Goal: Task Accomplishment & Management: Manage account settings

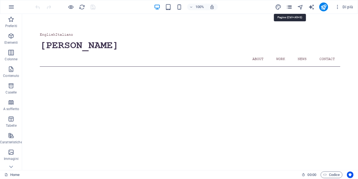
click at [290, 8] on icon "pages" at bounding box center [290, 7] width 6 height 6
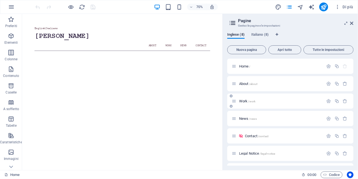
click at [246, 102] on span "Work /work" at bounding box center [247, 101] width 16 height 4
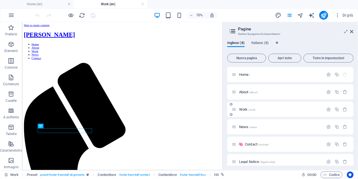
scroll to position [495, 0]
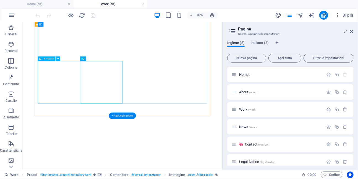
click at [57, 60] on icon at bounding box center [58, 59] width 2 height 4
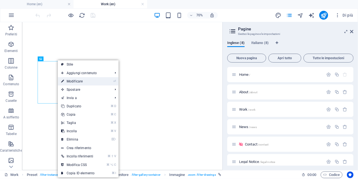
click at [70, 81] on link "⏎ Modificare" at bounding box center [78, 81] width 40 height 8
select select "%"
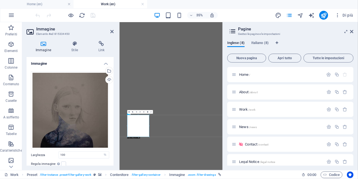
scroll to position [303, 0]
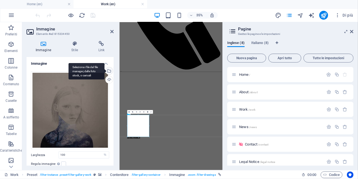
click at [108, 70] on div "Seleziona i file dal file manager, dalle foto stock, o caricali" at bounding box center [109, 71] width 8 height 8
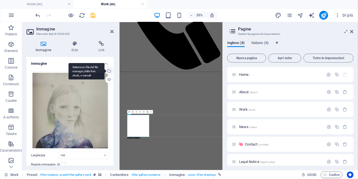
click at [109, 73] on div "Seleziona i file dal file manager, dalle foto stock, o caricali" at bounding box center [109, 71] width 8 height 8
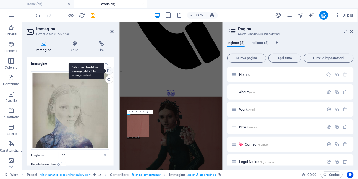
scroll to position [0, 0]
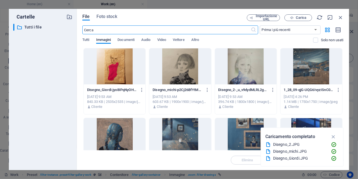
click at [241, 75] on div at bounding box center [246, 66] width 62 height 36
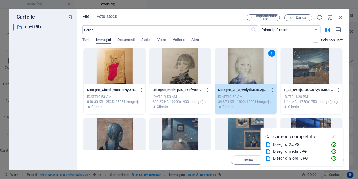
click at [333, 138] on icon "button" at bounding box center [334, 137] width 6 height 6
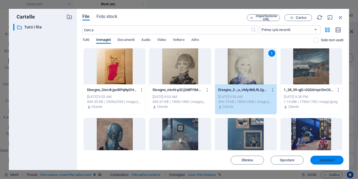
click at [326, 161] on span "Inserisci" at bounding box center [328, 160] width 14 height 3
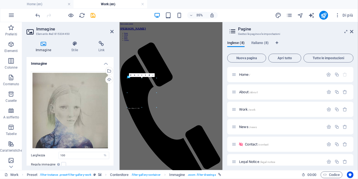
scroll to position [303, 0]
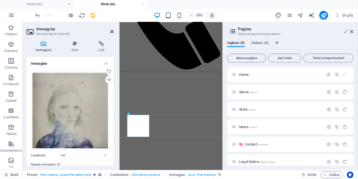
click at [112, 31] on icon at bounding box center [111, 31] width 3 height 4
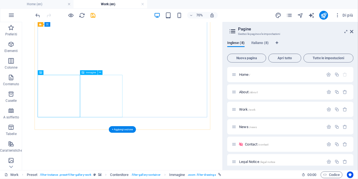
click at [100, 73] on icon at bounding box center [100, 73] width 2 height 4
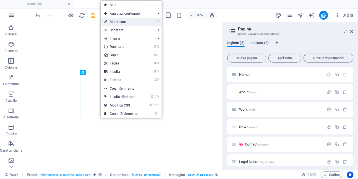
click at [122, 23] on link "⏎ Modificare" at bounding box center [121, 22] width 40 height 8
select select "%"
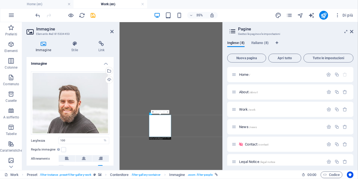
scroll to position [303, 0]
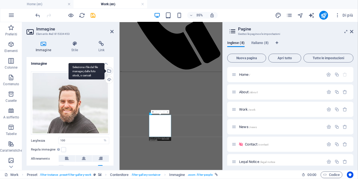
click at [109, 69] on div "Seleziona i file dal file manager, dalle foto stock, o caricali" at bounding box center [109, 71] width 8 height 8
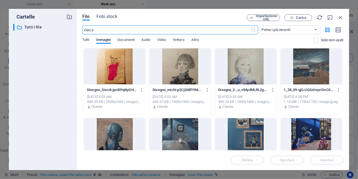
scroll to position [0, 0]
click at [171, 73] on div at bounding box center [180, 66] width 62 height 36
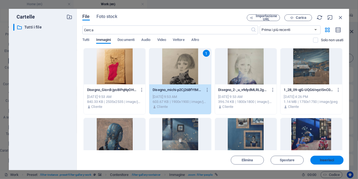
click at [315, 156] on button "Inserisci" at bounding box center [327, 160] width 33 height 9
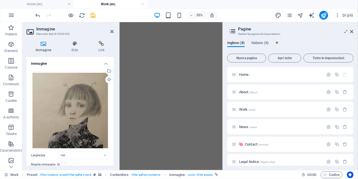
scroll to position [303, 0]
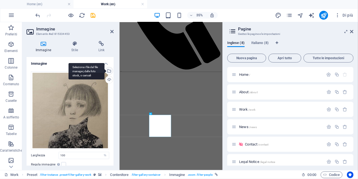
click at [109, 71] on div "Seleziona i file dal file manager, dalle foto stock, o caricali" at bounding box center [109, 71] width 8 height 8
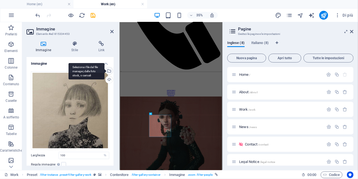
scroll to position [0, 0]
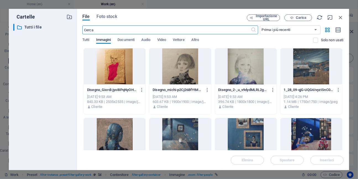
click at [176, 72] on div at bounding box center [180, 66] width 62 height 36
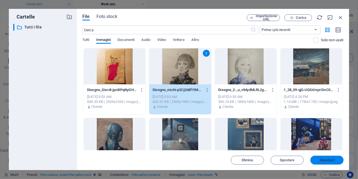
click at [331, 162] on span "Inserisci" at bounding box center [328, 160] width 14 height 3
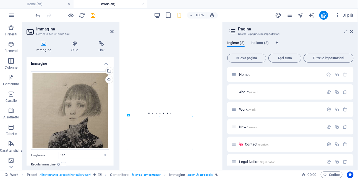
scroll to position [303, 0]
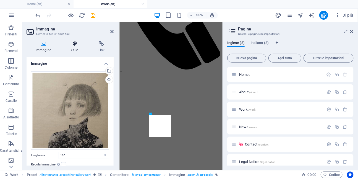
click at [74, 46] on icon at bounding box center [75, 44] width 25 height 6
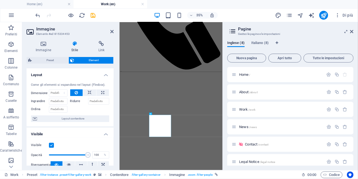
scroll to position [136, 0]
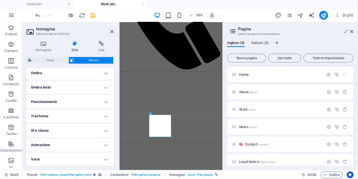
click at [89, 128] on h4 "ID e classe" at bounding box center [70, 130] width 87 height 13
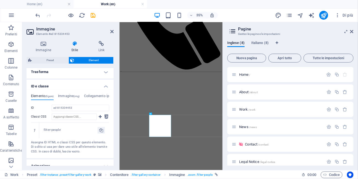
scroll to position [177, 0]
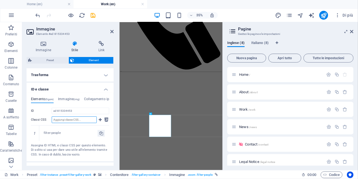
click at [80, 120] on input "Classi CSS" at bounding box center [74, 120] width 45 height 7
type input "filter-drawings"
click at [100, 119] on icon at bounding box center [100, 120] width 3 height 7
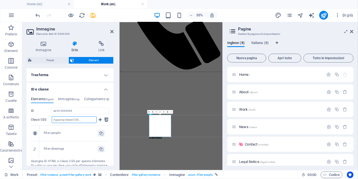
click at [36, 132] on link at bounding box center [35, 133] width 5 height 5
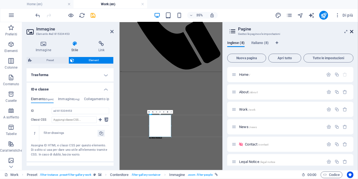
click at [354, 33] on icon at bounding box center [352, 31] width 3 height 4
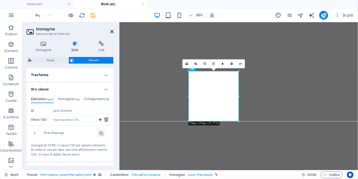
click at [113, 30] on icon at bounding box center [111, 31] width 3 height 4
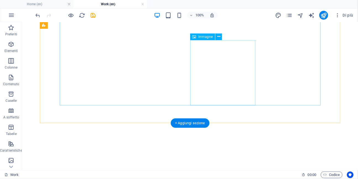
scroll to position [567, 0]
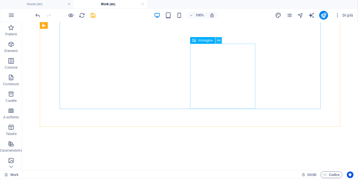
click at [220, 42] on icon at bounding box center [219, 41] width 3 height 6
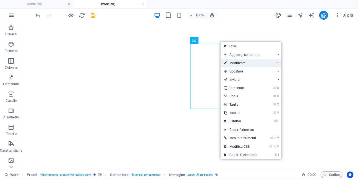
click at [231, 65] on link "⏎ Modificare" at bounding box center [241, 63] width 40 height 8
select select "%"
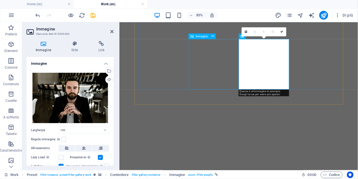
scroll to position [520, 0]
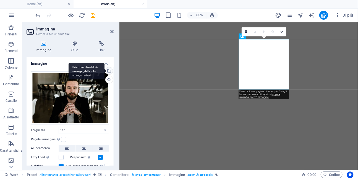
click at [110, 70] on div "Seleziona i file dal file manager, dalle foto stock, o caricali" at bounding box center [109, 71] width 8 height 8
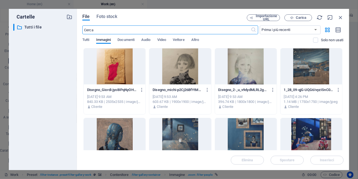
click at [121, 71] on div at bounding box center [115, 66] width 62 height 36
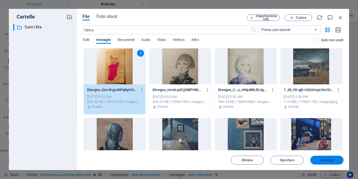
click at [323, 161] on span "Inserisci" at bounding box center [328, 160] width 14 height 3
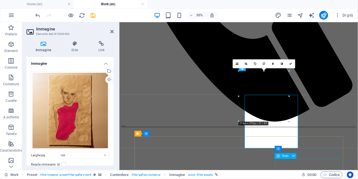
scroll to position [482, 0]
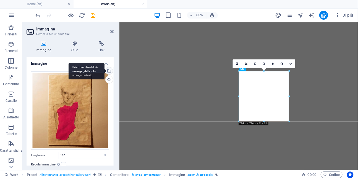
click at [109, 71] on div "Seleziona i file dal file manager, dalle foto stock, o caricali" at bounding box center [109, 71] width 8 height 8
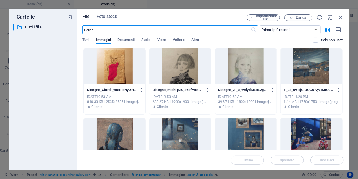
scroll to position [303, 0]
click at [115, 74] on div at bounding box center [115, 66] width 62 height 36
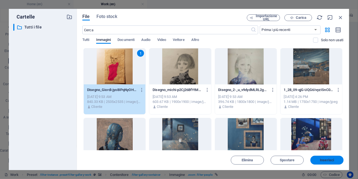
click at [322, 159] on span "Inserisci" at bounding box center [328, 160] width 14 height 3
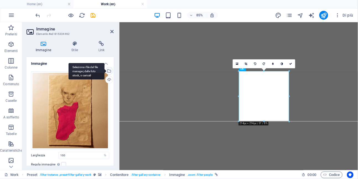
click at [105, 70] on div "Seleziona i file dal file manager, dalle foto stock, o caricali" at bounding box center [87, 71] width 36 height 17
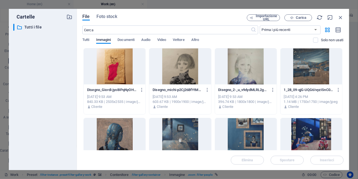
click at [115, 72] on div at bounding box center [115, 66] width 62 height 36
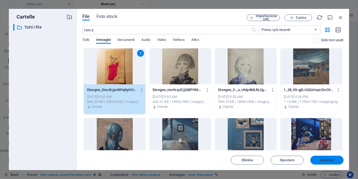
click at [323, 162] on span "Inserisci" at bounding box center [328, 160] width 14 height 3
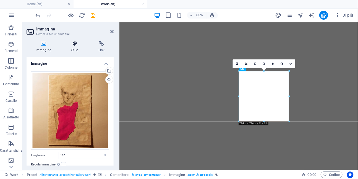
click at [75, 45] on icon at bounding box center [75, 44] width 25 height 6
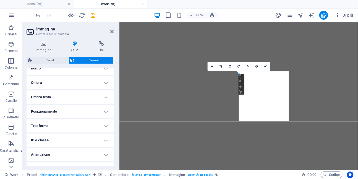
scroll to position [136, 0]
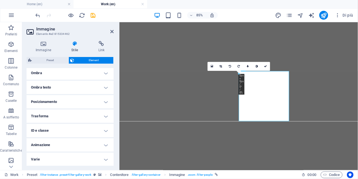
click at [77, 131] on h4 "ID e classe" at bounding box center [70, 130] width 87 height 13
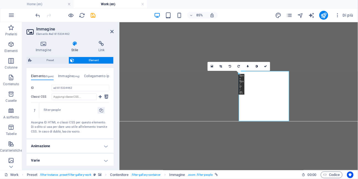
scroll to position [202, 0]
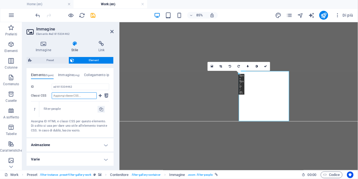
click at [75, 95] on input "Classi CSS" at bounding box center [74, 95] width 45 height 7
type input "filter-drawing"
click at [99, 97] on icon at bounding box center [100, 95] width 3 height 7
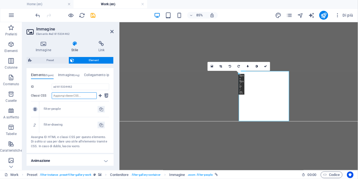
click at [34, 109] on icon at bounding box center [35, 109] width 2 height 3
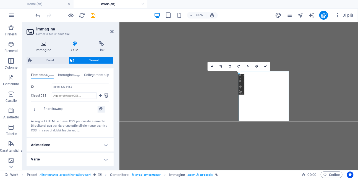
click at [45, 47] on h4 "Immagine" at bounding box center [45, 47] width 36 height 12
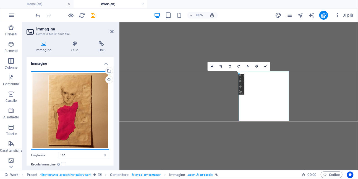
click at [77, 99] on div "Trascina qui i file, fai clic per sceglierli o selezionali da File o dalle nost…" at bounding box center [70, 110] width 78 height 78
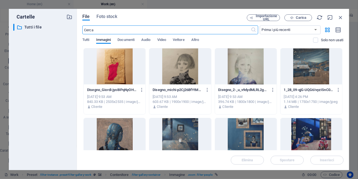
click at [101, 72] on div at bounding box center [115, 66] width 62 height 36
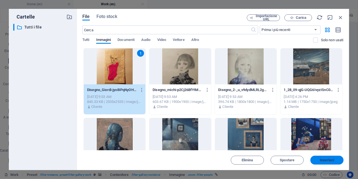
click at [325, 162] on span "Inserisci" at bounding box center [328, 160] width 14 height 3
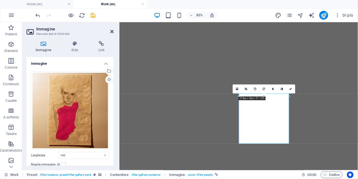
click at [112, 30] on icon at bounding box center [111, 31] width 3 height 4
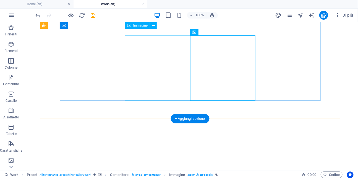
scroll to position [572, 0]
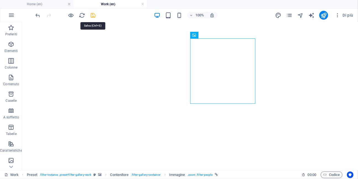
click at [92, 17] on icon "save" at bounding box center [93, 15] width 6 height 6
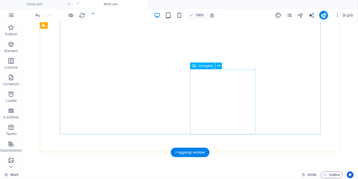
scroll to position [541, 0]
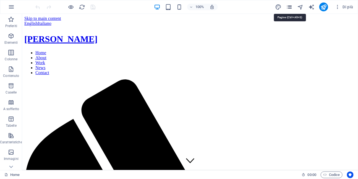
click at [291, 8] on icon "pages" at bounding box center [290, 7] width 6 height 6
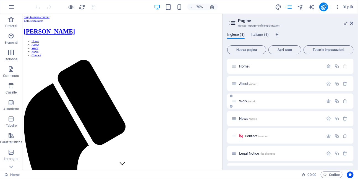
click at [249, 101] on span "/work" at bounding box center [252, 101] width 7 height 3
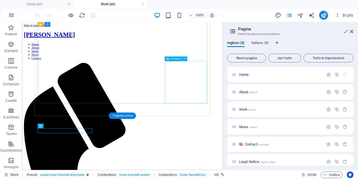
scroll to position [495, 0]
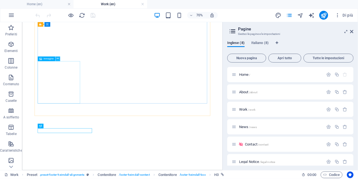
click at [58, 60] on icon at bounding box center [58, 59] width 2 height 4
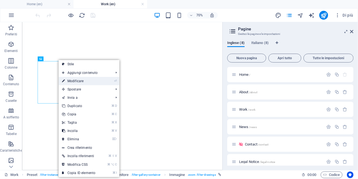
click at [72, 81] on link "⏎ Modificare" at bounding box center [79, 81] width 40 height 8
select select "%"
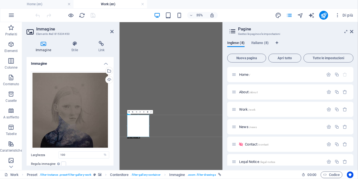
scroll to position [303, 0]
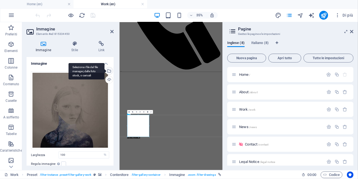
click at [105, 71] on div "Seleziona i file dal file manager, dalle foto stock, o caricali" at bounding box center [87, 71] width 36 height 17
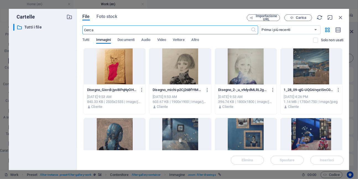
scroll to position [0, 0]
click at [237, 78] on div at bounding box center [246, 66] width 62 height 36
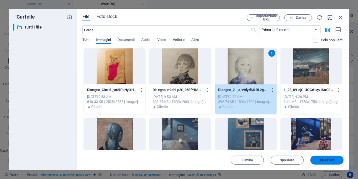
click at [324, 162] on span "Inserisci" at bounding box center [328, 160] width 14 height 3
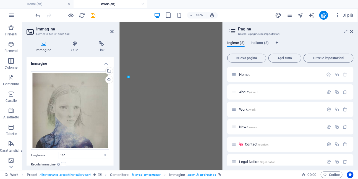
scroll to position [303, 0]
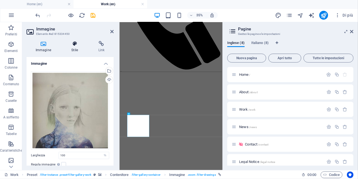
click at [76, 43] on icon at bounding box center [75, 44] width 25 height 6
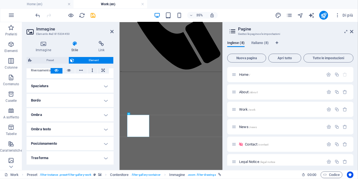
scroll to position [136, 0]
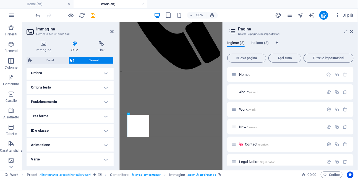
click at [77, 130] on h4 "ID e classe" at bounding box center [70, 130] width 87 height 13
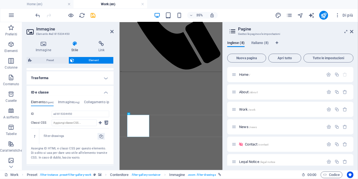
scroll to position [175, 0]
click at [111, 32] on icon at bounding box center [111, 31] width 3 height 4
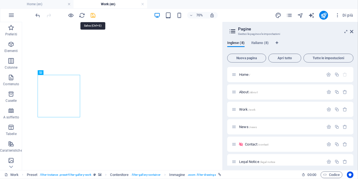
click at [95, 14] on icon "save" at bounding box center [93, 15] width 6 height 6
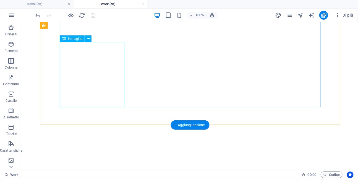
scroll to position [563, 0]
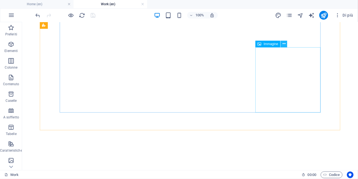
click at [285, 44] on icon at bounding box center [284, 44] width 3 height 6
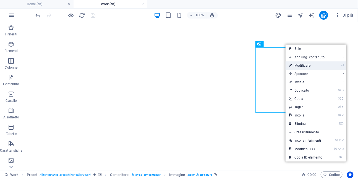
click at [293, 64] on link "⏎ Modificare" at bounding box center [306, 65] width 40 height 8
select select "%"
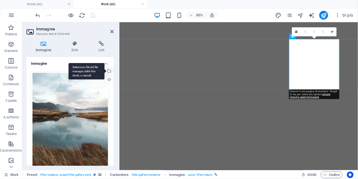
click at [109, 72] on div "Seleziona i file dal file manager, dalle foto stock, o caricali" at bounding box center [109, 71] width 8 height 8
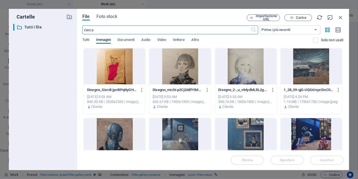
click at [180, 76] on div at bounding box center [180, 66] width 62 height 36
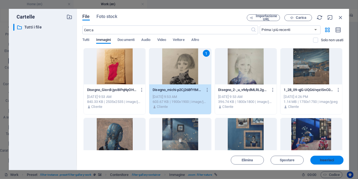
click at [331, 162] on span "Inserisci" at bounding box center [328, 160] width 14 height 3
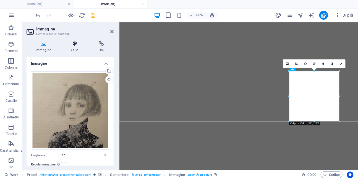
click at [77, 44] on icon at bounding box center [75, 44] width 25 height 6
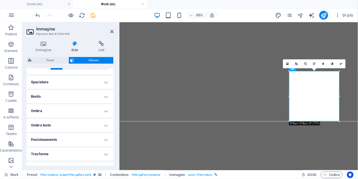
scroll to position [136, 0]
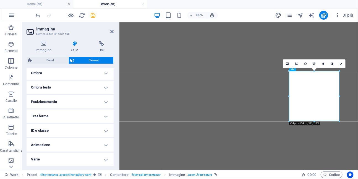
click at [68, 130] on h4 "ID e classe" at bounding box center [70, 130] width 87 height 13
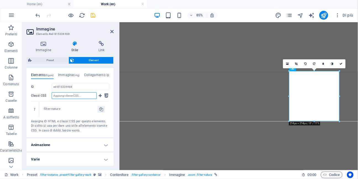
click at [74, 95] on input "Classi CSS" at bounding box center [74, 95] width 45 height 7
type input "filter-drawings"
click at [99, 97] on icon at bounding box center [100, 95] width 3 height 7
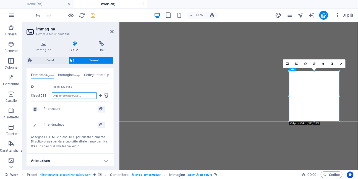
click at [35, 109] on icon at bounding box center [35, 109] width 2 height 3
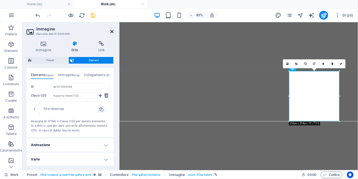
click at [112, 33] on icon at bounding box center [111, 31] width 3 height 4
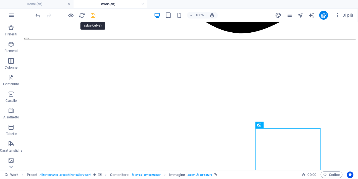
click at [93, 17] on icon "save" at bounding box center [93, 15] width 6 height 6
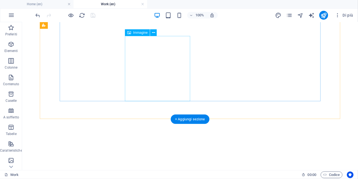
scroll to position [567, 0]
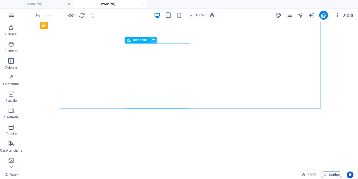
click at [154, 40] on icon at bounding box center [153, 40] width 3 height 6
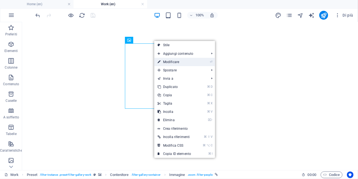
click at [164, 60] on link "⏎ Modificare" at bounding box center [174, 62] width 40 height 8
select select "%"
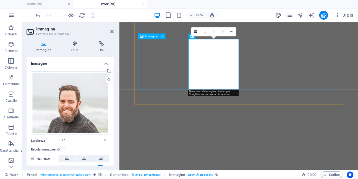
scroll to position [520, 0]
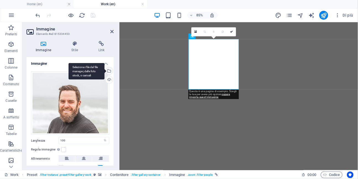
click at [110, 71] on div "Seleziona i file dal file manager, dalle foto stock, o caricali" at bounding box center [109, 71] width 8 height 8
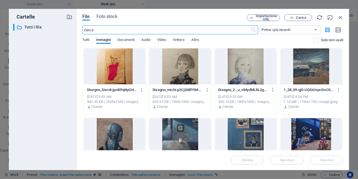
scroll to position [303, 0]
click at [119, 71] on div at bounding box center [115, 66] width 62 height 36
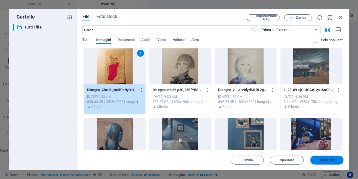
click at [326, 163] on button "Inserisci" at bounding box center [327, 160] width 33 height 9
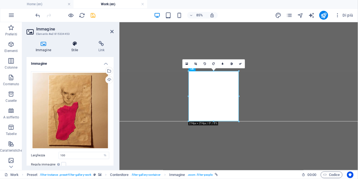
click at [75, 45] on icon at bounding box center [75, 44] width 25 height 6
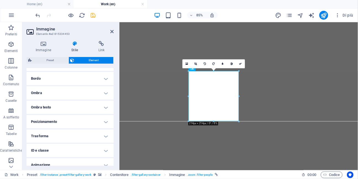
scroll to position [136, 0]
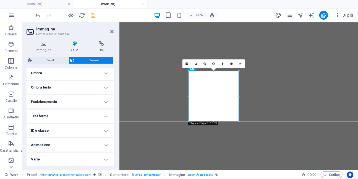
click at [76, 132] on h4 "ID e classe" at bounding box center [70, 130] width 87 height 13
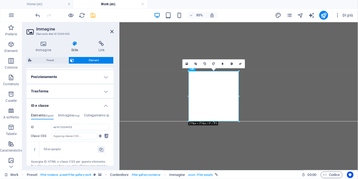
scroll to position [166, 0]
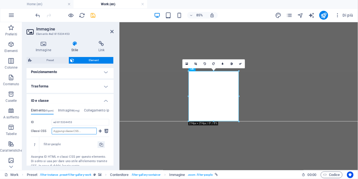
click at [76, 132] on input "Classi CSS" at bounding box center [74, 131] width 45 height 7
type input "filter-drawings"
click at [99, 133] on icon at bounding box center [100, 131] width 3 height 7
click at [34, 146] on icon at bounding box center [35, 144] width 2 height 3
click at [94, 16] on icon "save" at bounding box center [93, 15] width 6 height 6
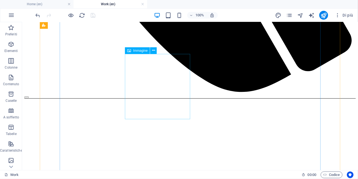
scroll to position [418, 0]
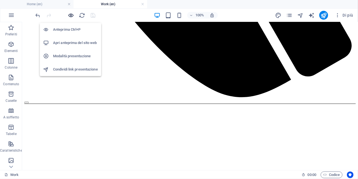
click at [70, 16] on icon "button" at bounding box center [71, 15] width 6 height 6
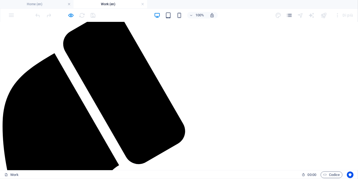
scroll to position [0, 0]
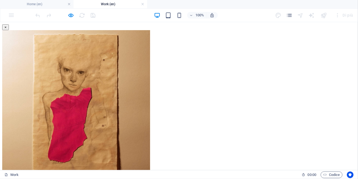
click at [9, 30] on button "×" at bounding box center [5, 27] width 7 height 6
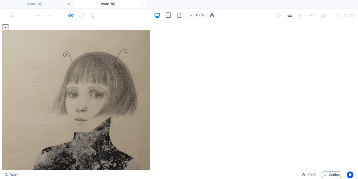
click at [9, 30] on button "×" at bounding box center [5, 27] width 7 height 6
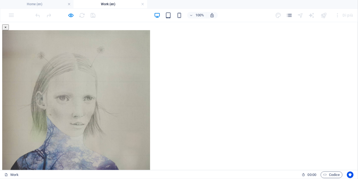
click at [9, 30] on button "×" at bounding box center [5, 27] width 7 height 6
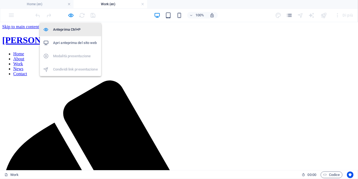
click at [67, 27] on h6 "Anteprima Ctrl+P" at bounding box center [75, 29] width 45 height 7
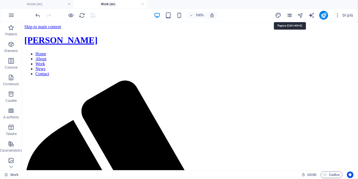
click at [291, 16] on icon "pages" at bounding box center [290, 15] width 6 height 6
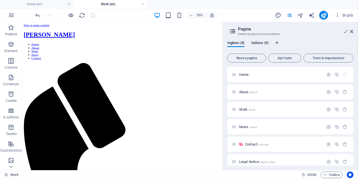
click at [262, 44] on span "Italiano (8)" at bounding box center [260, 44] width 17 height 8
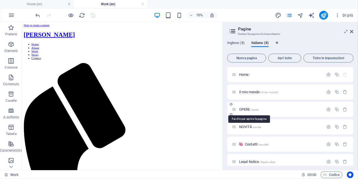
click at [247, 109] on span "OPERE /opere" at bounding box center [249, 109] width 20 height 4
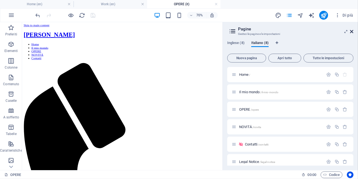
click at [353, 30] on icon at bounding box center [352, 31] width 3 height 4
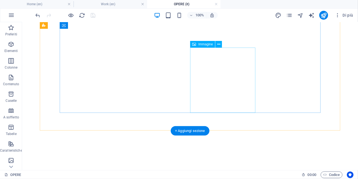
scroll to position [563, 0]
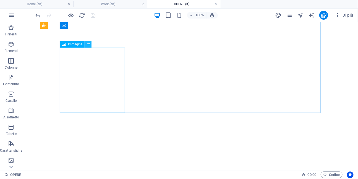
click at [89, 44] on icon at bounding box center [88, 44] width 3 height 6
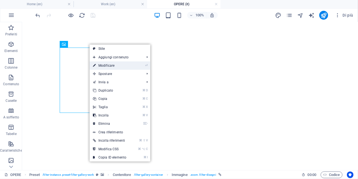
click at [107, 66] on link "⏎ Modificare" at bounding box center [110, 65] width 40 height 8
select select "%"
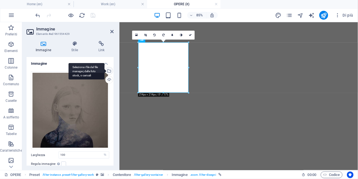
click at [105, 72] on div "Seleziona i file dal file manager, dalle foto stock, o caricali" at bounding box center [87, 71] width 36 height 17
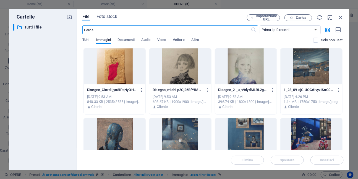
click at [241, 78] on div at bounding box center [246, 66] width 62 height 36
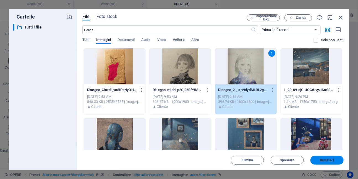
click at [334, 161] on span "Inserisci" at bounding box center [328, 160] width 14 height 3
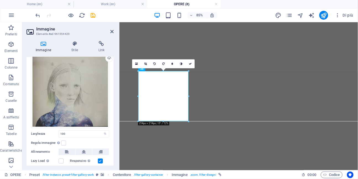
scroll to position [54, 0]
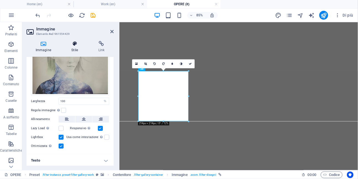
click at [75, 45] on icon at bounding box center [75, 44] width 25 height 6
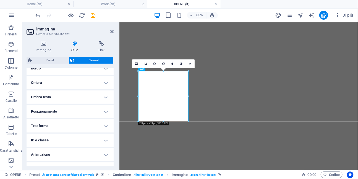
scroll to position [136, 0]
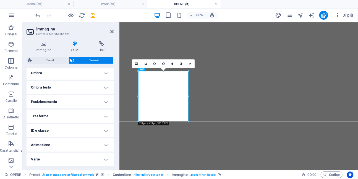
click at [76, 129] on h4 "ID e classe" at bounding box center [70, 130] width 87 height 13
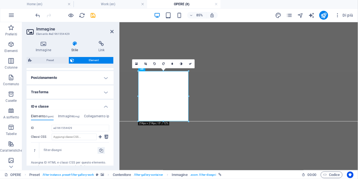
scroll to position [202, 0]
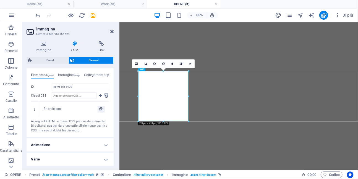
click at [112, 32] on icon at bounding box center [111, 31] width 3 height 4
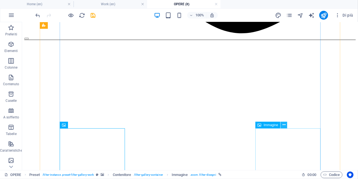
click at [285, 127] on icon at bounding box center [284, 125] width 3 height 6
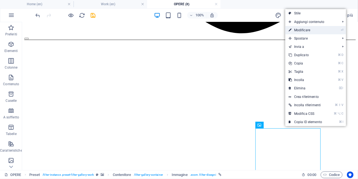
click at [296, 30] on link "⏎ Modificare" at bounding box center [306, 30] width 40 height 8
select select "%"
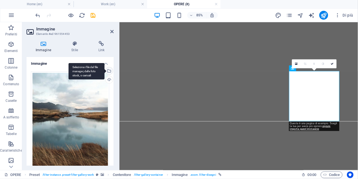
click at [108, 72] on div "Seleziona i file dal file manager, dalle foto stock, o caricali" at bounding box center [109, 71] width 8 height 8
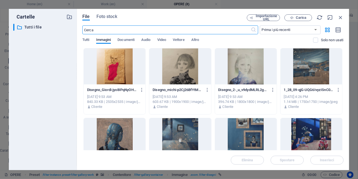
scroll to position [299, 0]
click at [180, 75] on div at bounding box center [180, 66] width 62 height 36
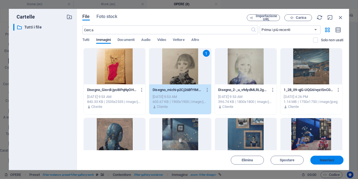
click at [323, 160] on span "Inserisci" at bounding box center [328, 160] width 14 height 3
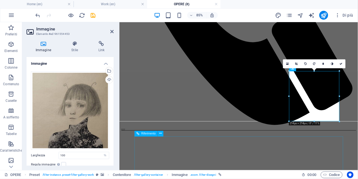
scroll to position [482, 0]
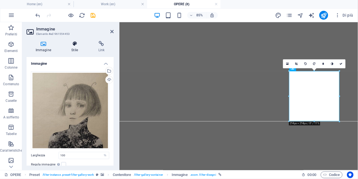
click at [73, 45] on icon at bounding box center [75, 44] width 25 height 6
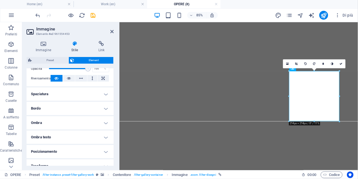
scroll to position [136, 0]
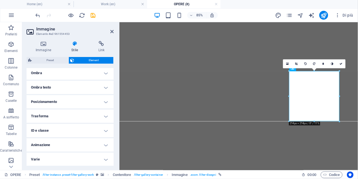
click at [77, 128] on h4 "ID e classe" at bounding box center [70, 130] width 87 height 13
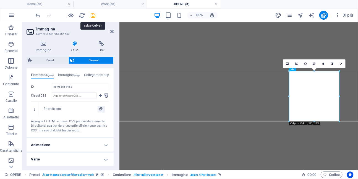
click at [95, 15] on icon "save" at bounding box center [93, 15] width 6 height 6
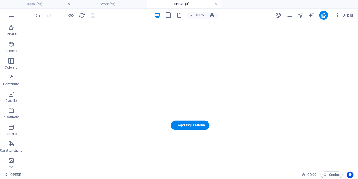
scroll to position [569, 0]
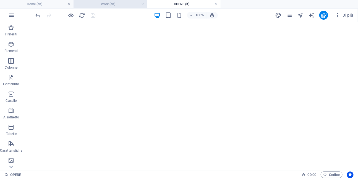
click at [112, 3] on h4 "Work (en)" at bounding box center [111, 4] width 74 height 6
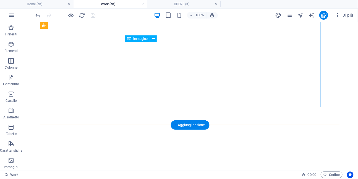
scroll to position [570, 0]
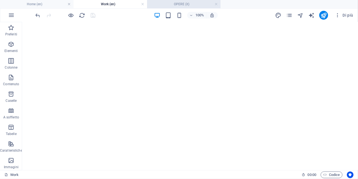
click at [184, 7] on h4 "OPERE (it)" at bounding box center [184, 4] width 74 height 6
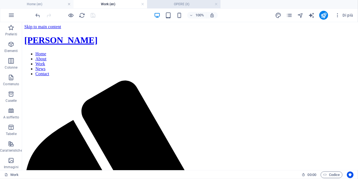
scroll to position [569, 0]
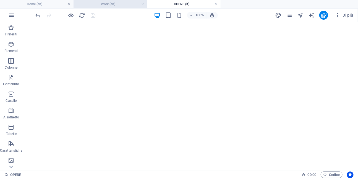
click at [128, 5] on h4 "Work (en)" at bounding box center [111, 4] width 74 height 6
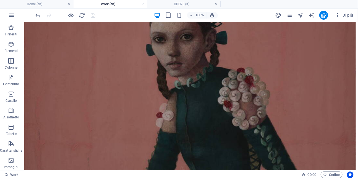
scroll to position [0, 0]
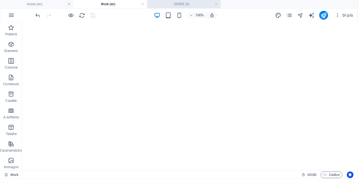
click at [185, 6] on h4 "OPERE (it)" at bounding box center [184, 4] width 74 height 6
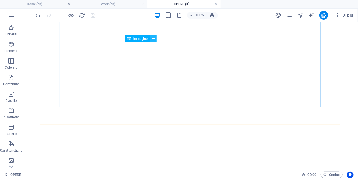
click at [152, 40] on icon at bounding box center [153, 39] width 3 height 6
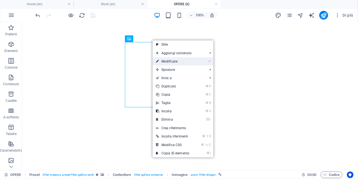
click at [166, 63] on link "⏎ Modificare" at bounding box center [173, 61] width 40 height 8
select select "%"
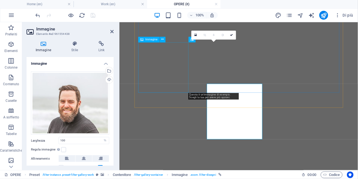
scroll to position [516, 0]
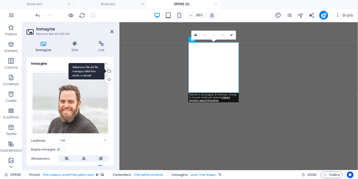
click at [109, 72] on div "Seleziona i file dal file manager, dalle foto stock, o caricali" at bounding box center [109, 71] width 8 height 8
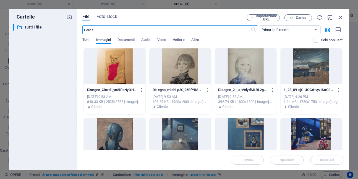
scroll to position [299, 0]
click at [113, 75] on div at bounding box center [115, 66] width 62 height 36
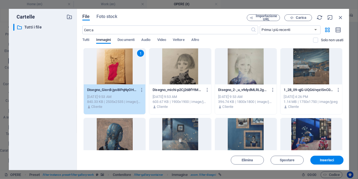
click at [331, 165] on div "File Foto stock Importazione URL Carica ​ Prima i più recenti Prima i più vecch…" at bounding box center [213, 89] width 273 height 161
click at [327, 159] on span "Inserisci" at bounding box center [328, 160] width 14 height 3
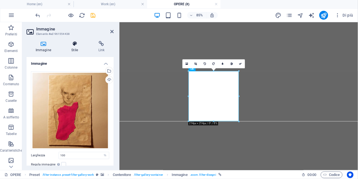
click at [75, 46] on icon at bounding box center [75, 44] width 25 height 6
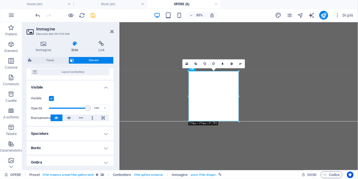
scroll to position [136, 0]
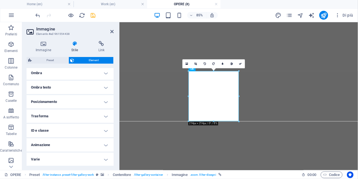
click at [75, 130] on h4 "ID e classe" at bounding box center [70, 130] width 87 height 13
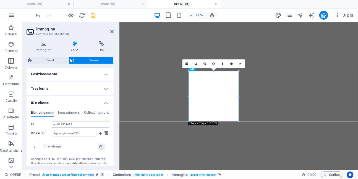
scroll to position [168, 0]
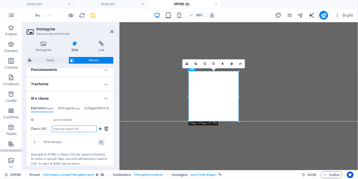
click at [65, 130] on input "Classi CSS" at bounding box center [74, 129] width 45 height 7
type input "f"
click at [113, 31] on icon at bounding box center [111, 31] width 3 height 4
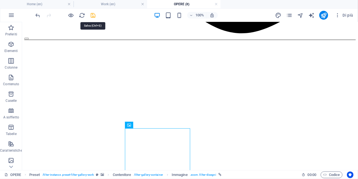
click at [93, 16] on icon "save" at bounding box center [93, 15] width 6 height 6
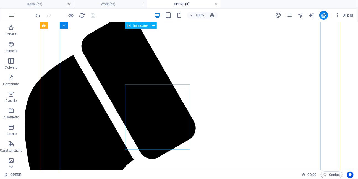
scroll to position [0, 0]
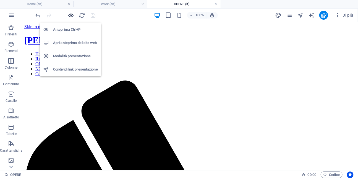
click at [69, 17] on icon "button" at bounding box center [71, 15] width 6 height 6
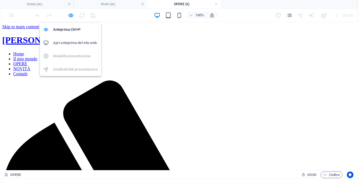
click at [70, 41] on h6 "Apri anteprima del sito web" at bounding box center [75, 43] width 45 height 7
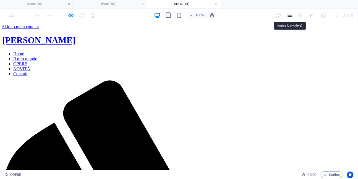
click at [290, 15] on icon "pages" at bounding box center [290, 15] width 6 height 6
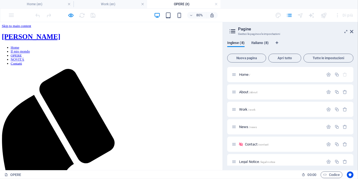
click at [265, 44] on span "Italiano (8)" at bounding box center [260, 44] width 17 height 8
click at [252, 94] on span "Il mio mondo /il-mio-mondo" at bounding box center [258, 92] width 39 height 4
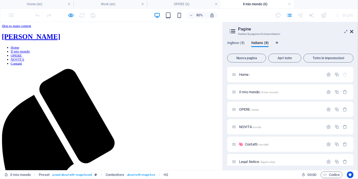
click at [353, 31] on icon at bounding box center [352, 31] width 3 height 4
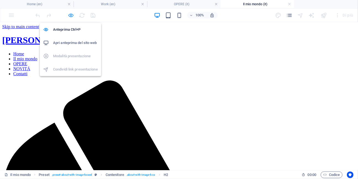
click at [70, 14] on icon "button" at bounding box center [71, 15] width 6 height 6
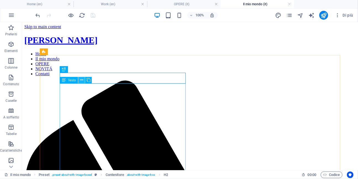
click at [82, 80] on icon at bounding box center [81, 80] width 3 height 6
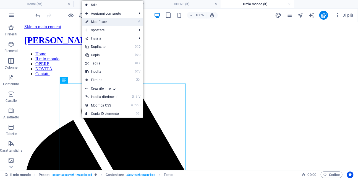
click at [102, 24] on link "⏎ Modificare" at bounding box center [102, 22] width 40 height 8
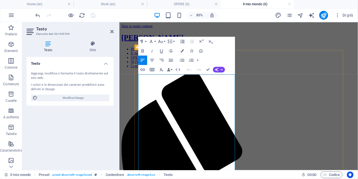
click at [143, 51] on icon "button" at bounding box center [143, 51] width 6 height 6
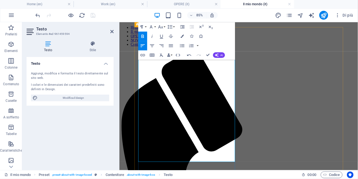
scroll to position [28, 0]
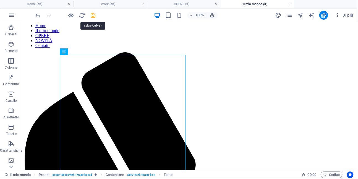
click at [94, 15] on icon "save" at bounding box center [93, 15] width 6 height 6
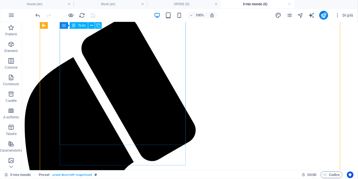
scroll to position [64, 0]
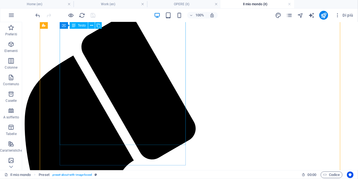
click at [91, 26] on icon at bounding box center [91, 26] width 3 height 6
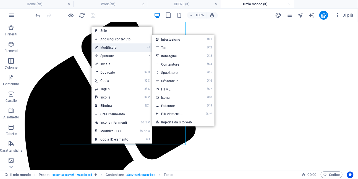
click at [99, 47] on link "⏎ Modificare" at bounding box center [112, 47] width 40 height 8
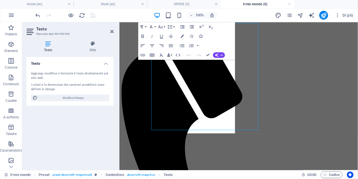
scroll to position [61, 0]
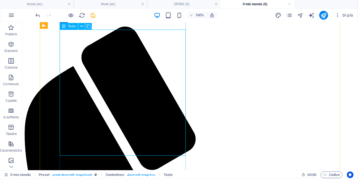
scroll to position [52, 0]
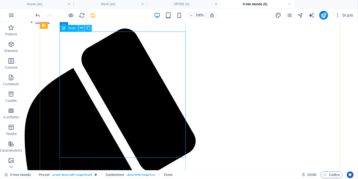
click at [84, 27] on button at bounding box center [81, 28] width 7 height 7
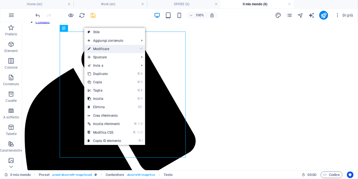
click at [93, 50] on link "⏎ Modificare" at bounding box center [104, 49] width 40 height 8
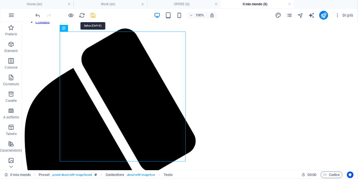
click at [93, 15] on icon "save" at bounding box center [93, 15] width 6 height 6
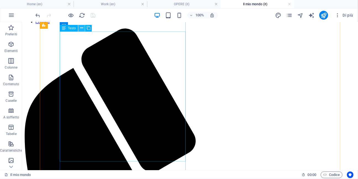
click at [81, 27] on icon at bounding box center [81, 28] width 3 height 6
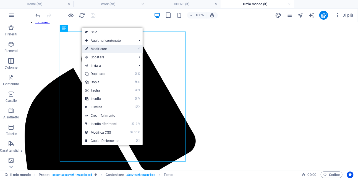
click at [95, 50] on link "⏎ Modificare" at bounding box center [102, 49] width 40 height 8
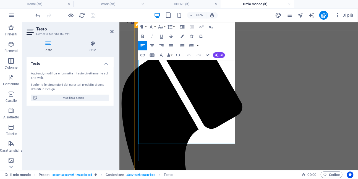
click at [143, 36] on icon "button" at bounding box center [143, 36] width 2 height 3
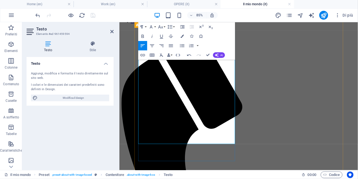
click at [143, 35] on icon "button" at bounding box center [143, 36] width 6 height 6
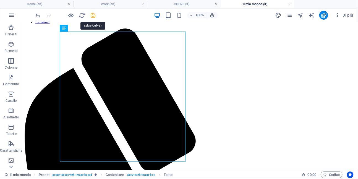
click at [92, 16] on icon "save" at bounding box center [93, 15] width 6 height 6
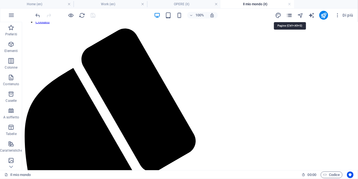
click at [292, 17] on icon "pages" at bounding box center [290, 15] width 6 height 6
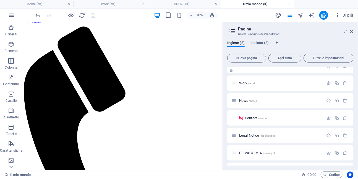
scroll to position [29, 0]
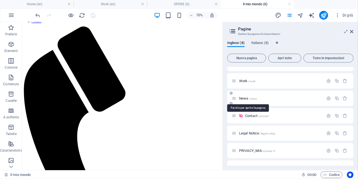
click at [252, 97] on span "/news" at bounding box center [253, 98] width 8 height 3
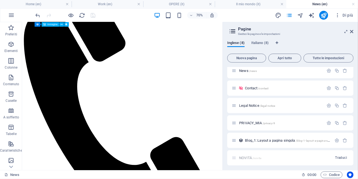
scroll to position [58, 0]
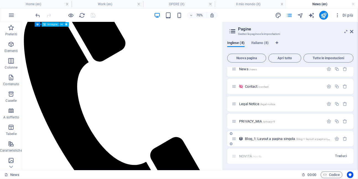
click at [253, 138] on span "Blog_1: Layout a pagina singola /blog-1-layout-a-pagina-singola" at bounding box center [290, 139] width 91 height 4
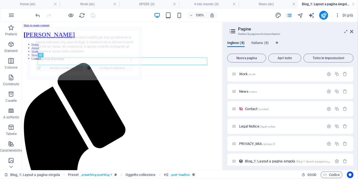
scroll to position [0, 0]
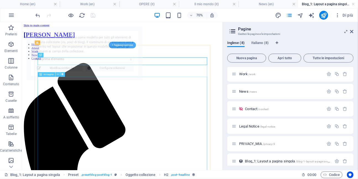
select select "68a09c609f1030c0830b3439"
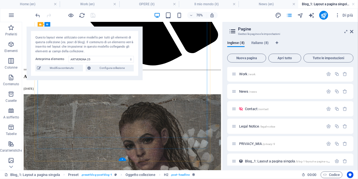
scroll to position [370, 0]
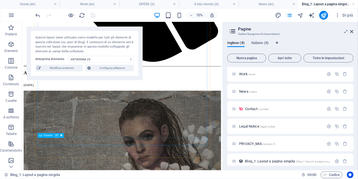
click at [57, 136] on icon at bounding box center [57, 136] width 2 height 4
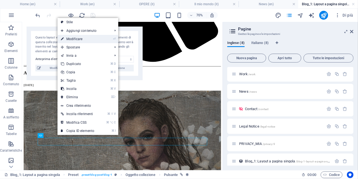
click at [82, 41] on link "⏎ Modificare" at bounding box center [78, 39] width 40 height 8
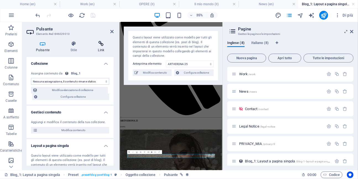
click at [103, 45] on icon at bounding box center [101, 44] width 25 height 6
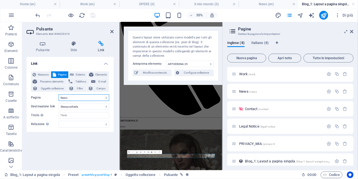
click at [95, 99] on select "Home About Work News Contact Legal Notice PRIVACY_MIA Home Il mio mondo OPERE N…" at bounding box center [84, 97] width 51 height 7
select select "10"
click at [59, 94] on select "Home About Work News Contact Legal Notice PRIVACY_MIA Home Il mio mondo OPERE N…" at bounding box center [84, 97] width 51 height 7
click at [111, 32] on icon at bounding box center [111, 31] width 3 height 4
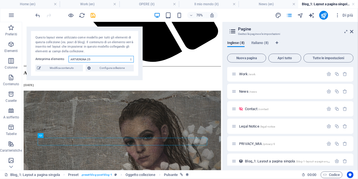
click at [110, 60] on select "ARTVERONA 25 SPOSTARE LO SGUARDO ARTEFIERA A BOLOGNA CERTALDO" at bounding box center [101, 59] width 65 height 7
select select "689f5daf0c147af5d50d767b"
click at [69, 56] on select "ARTVERONA 25 SPOSTARE LO SGUARDO ARTEFIERA A BOLOGNA CERTALDO" at bounding box center [101, 59] width 65 height 7
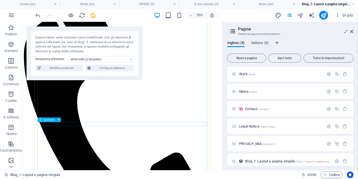
scroll to position [118, 0]
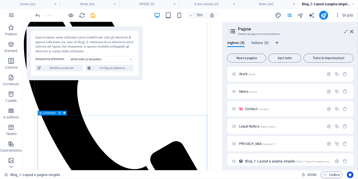
click at [59, 115] on icon at bounding box center [59, 113] width 2 height 4
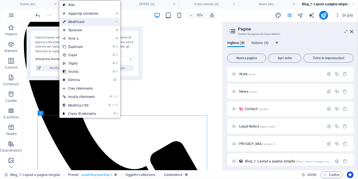
click at [80, 24] on link "⏎ Modificare" at bounding box center [80, 22] width 40 height 8
select select "content"
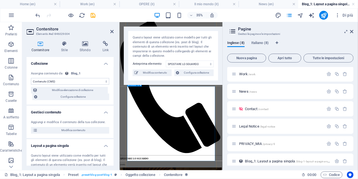
scroll to position [60, 0]
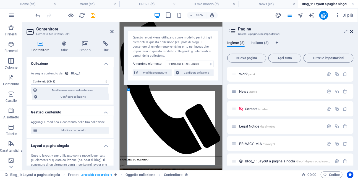
click at [353, 31] on icon at bounding box center [352, 31] width 3 height 4
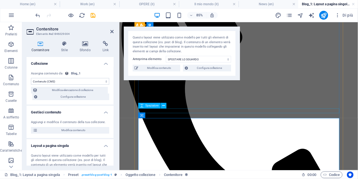
scroll to position [148, 0]
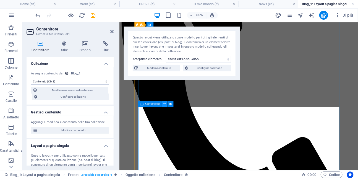
click at [164, 105] on icon at bounding box center [165, 104] width 2 height 5
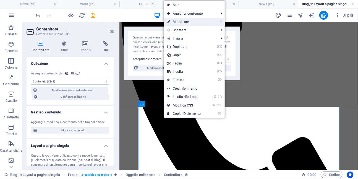
click at [178, 24] on link "⏎ Modificare" at bounding box center [184, 22] width 40 height 8
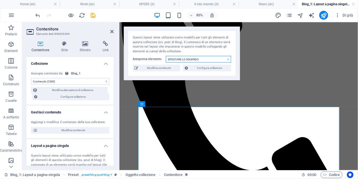
click at [191, 61] on select "ARTVERONA 25 SPOSTARE LO SGUARDO ARTEFIERA A BOLOGNA CERTALDO" at bounding box center [198, 59] width 65 height 7
click at [166, 56] on select "ARTVERONA 25 SPOSTARE LO SGUARDO ARTEFIERA A BOLOGNA CERTALDO" at bounding box center [198, 59] width 65 height 7
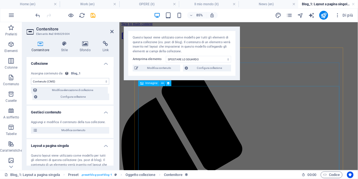
scroll to position [0, 0]
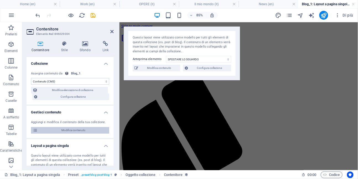
click at [79, 129] on span "Modifica contenuto" at bounding box center [73, 130] width 68 height 7
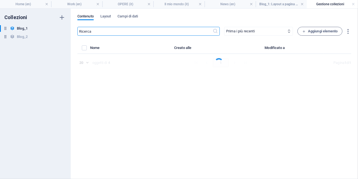
select select "MOSTRE"
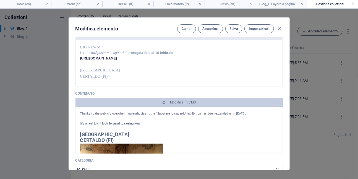
scroll to position [61, 0]
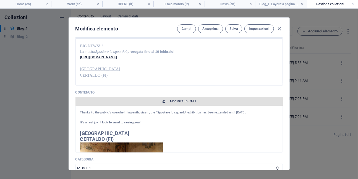
click at [167, 101] on span "Modifica in CMS" at bounding box center [179, 101] width 203 height 4
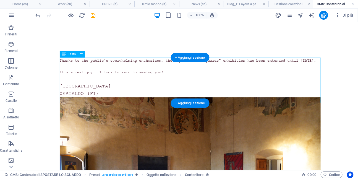
scroll to position [0, 0]
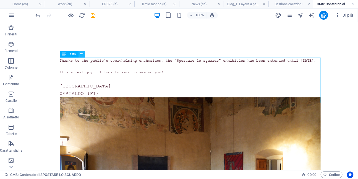
click at [82, 56] on icon at bounding box center [81, 54] width 3 height 6
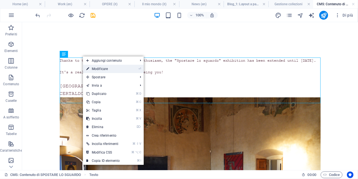
click at [104, 70] on link "⏎ Modificare" at bounding box center [103, 69] width 40 height 8
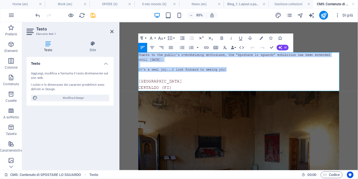
drag, startPoint x: 258, startPoint y: 77, endPoint x: 140, endPoint y: 61, distance: 118.6
click at [140, 61] on div "Thanks to the public's overwhelming enthusiasm, the "Spostare lo sguardo" exhib…" at bounding box center [260, 159] width 246 height 239
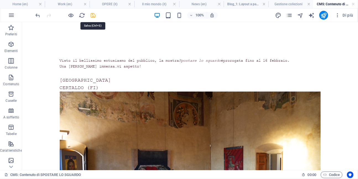
click at [93, 14] on icon "save" at bounding box center [93, 15] width 6 height 6
click at [354, 4] on link at bounding box center [353, 4] width 3 height 5
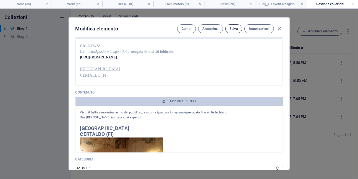
click at [235, 29] on span "Salva" at bounding box center [234, 29] width 8 height 4
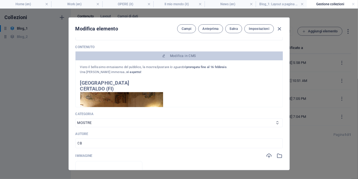
scroll to position [115, 0]
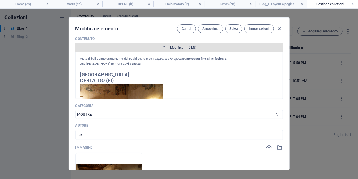
click at [189, 49] on span "Modifica in CMS" at bounding box center [183, 47] width 26 height 4
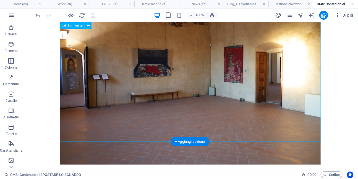
scroll to position [0, 0]
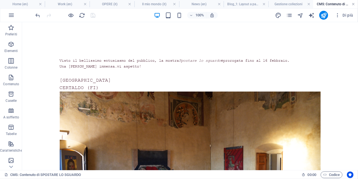
click at [355, 4] on link at bounding box center [353, 4] width 3 height 5
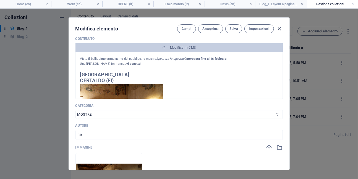
click at [279, 28] on icon "button" at bounding box center [280, 29] width 6 height 6
type input "[DATE]"
type input "spostare-lo-sguardo"
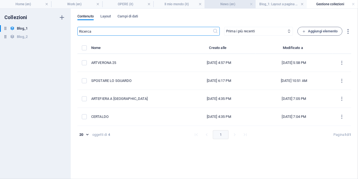
click at [236, 6] on h4 "News (en)" at bounding box center [230, 4] width 51 height 6
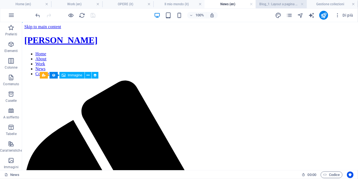
click at [293, 5] on h4 "Blog_1: Layout a pagina singola (en)" at bounding box center [281, 4] width 51 height 6
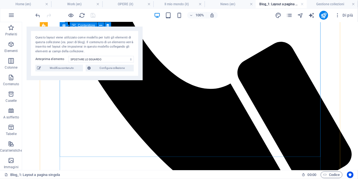
scroll to position [387, 0]
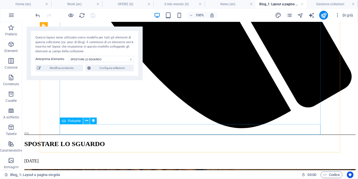
click at [87, 122] on icon at bounding box center [86, 121] width 3 height 6
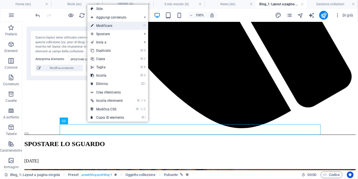
click at [110, 27] on link "⏎ Modificare" at bounding box center [107, 26] width 40 height 8
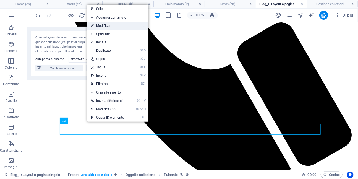
select select "10"
select select
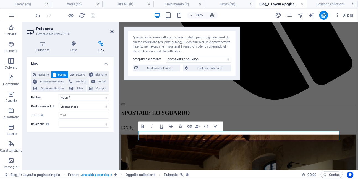
click at [113, 32] on icon at bounding box center [111, 31] width 3 height 4
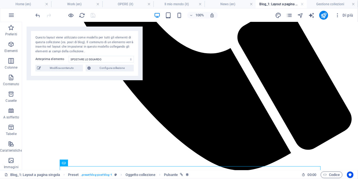
click at [127, 16] on div "100% Di più" at bounding box center [195, 15] width 321 height 9
click at [304, 5] on link at bounding box center [302, 4] width 3 height 5
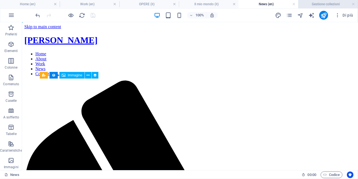
click at [313, 5] on h4 "Gestione collezioni" at bounding box center [329, 4] width 60 height 6
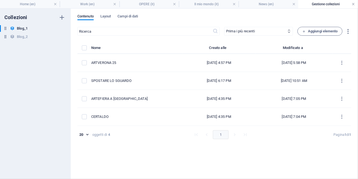
click at [354, 5] on link at bounding box center [353, 4] width 3 height 5
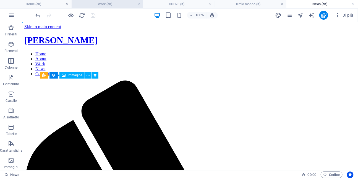
click at [121, 6] on h4 "Work (en)" at bounding box center [108, 4] width 72 height 6
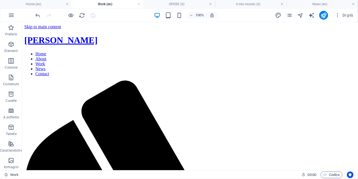
scroll to position [570, 0]
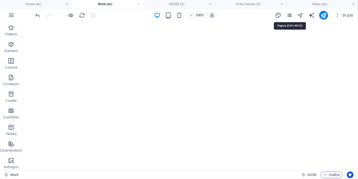
click at [293, 17] on icon "pages" at bounding box center [290, 15] width 6 height 6
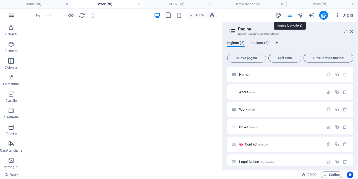
scroll to position [495, 0]
click at [246, 126] on span "News /news" at bounding box center [248, 127] width 18 height 4
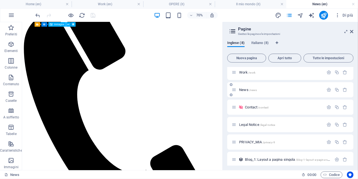
scroll to position [58, 0]
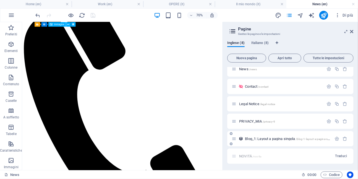
click at [259, 139] on span "Blog_1: Layout a pagina singola /blog-1-layout-a-pagina-singola" at bounding box center [290, 139] width 91 height 4
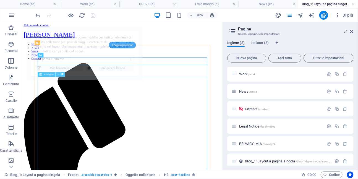
scroll to position [0, 0]
select select "68a09c609f1030c0830b3439"
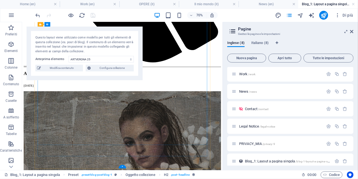
scroll to position [370, 0]
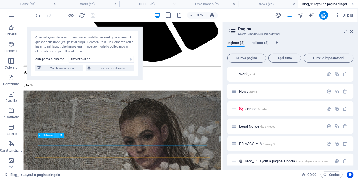
click at [57, 136] on icon at bounding box center [57, 136] width 2 height 4
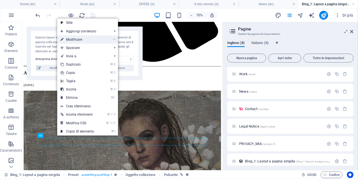
click at [79, 38] on link "⏎ Modificare" at bounding box center [77, 39] width 40 height 8
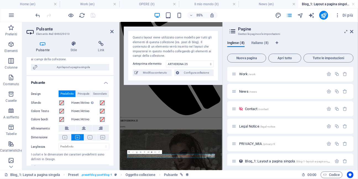
scroll to position [112, 0]
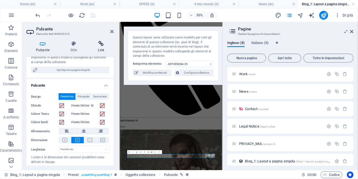
click at [102, 43] on icon at bounding box center [101, 44] width 25 height 6
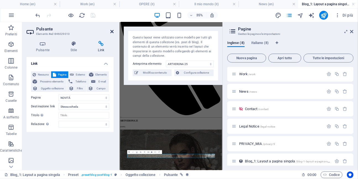
click at [112, 32] on icon at bounding box center [111, 31] width 3 height 4
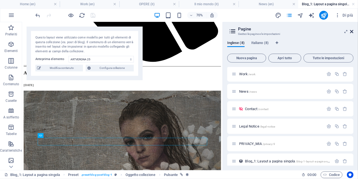
click at [353, 30] on icon at bounding box center [352, 31] width 3 height 4
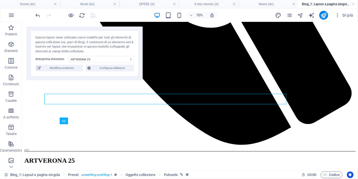
scroll to position [464, 0]
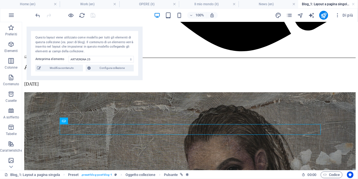
click at [116, 13] on div "100% Di più" at bounding box center [195, 15] width 321 height 9
click at [354, 3] on link at bounding box center [353, 4] width 3 height 5
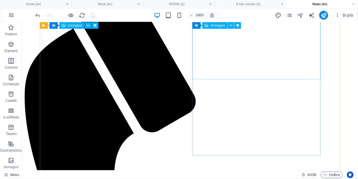
scroll to position [0, 0]
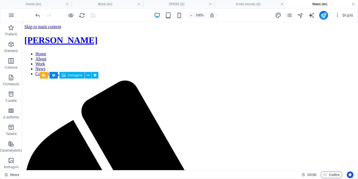
click at [353, 4] on link at bounding box center [353, 4] width 3 height 5
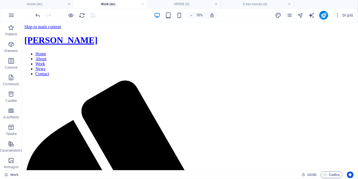
scroll to position [495, 0]
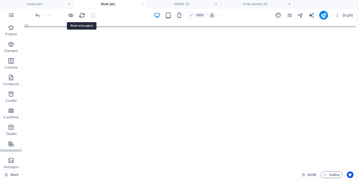
click at [83, 14] on icon "reload" at bounding box center [82, 15] width 6 height 6
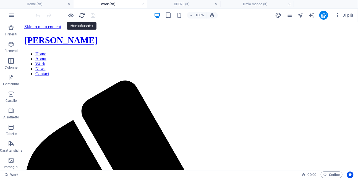
scroll to position [0, 0]
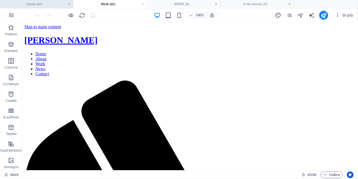
click at [57, 3] on h4 "Home (en)" at bounding box center [37, 4] width 74 height 6
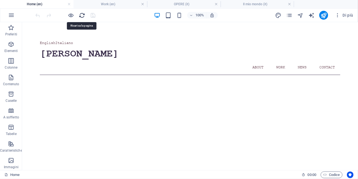
click at [79, 16] on icon "reload" at bounding box center [82, 15] width 6 height 6
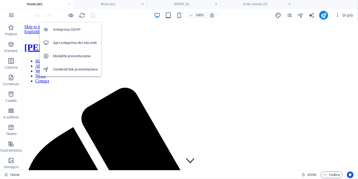
click at [71, 44] on h6 "Apri anteprima del sito web" at bounding box center [75, 43] width 45 height 7
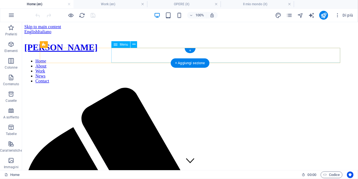
click at [328, 58] on nav "Home About Work News Contact" at bounding box center [190, 70] width 332 height 25
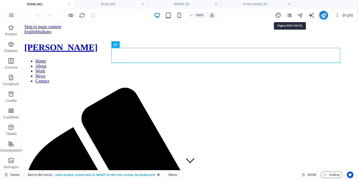
click at [288, 16] on icon "pages" at bounding box center [290, 15] width 6 height 6
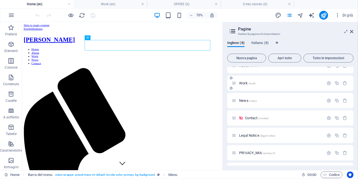
scroll to position [27, 0]
click at [242, 119] on icon at bounding box center [241, 117] width 5 height 5
click at [242, 117] on icon at bounding box center [241, 117] width 5 height 5
click at [256, 117] on span "Contact /contact" at bounding box center [257, 118] width 24 height 4
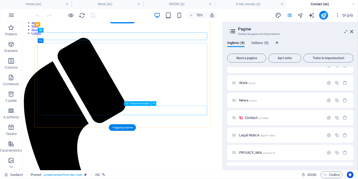
scroll to position [36, 0]
click at [155, 105] on button at bounding box center [154, 103] width 5 height 5
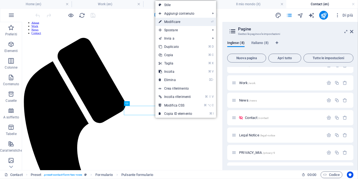
click at [177, 24] on link "⏎ Modificare" at bounding box center [176, 22] width 40 height 8
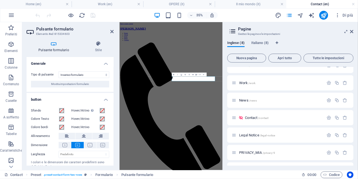
scroll to position [17, 0]
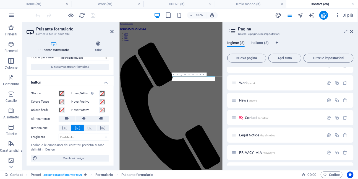
click at [94, 92] on label "Hover/Attivo Passare alla modalità anteprima per provare l'effetto attivo/hover" at bounding box center [86, 93] width 28 height 7
click at [99, 92] on button "Hover/Attivo Passare alla modalità anteprima per provare l'effetto attivo/hover" at bounding box center [102, 94] width 6 height 6
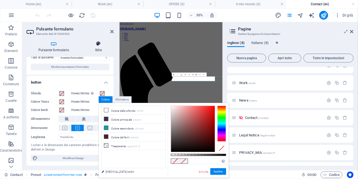
click at [97, 45] on icon at bounding box center [98, 44] width 30 height 6
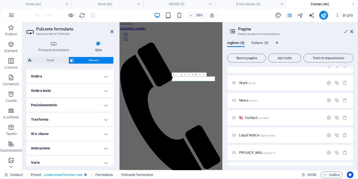
scroll to position [136, 0]
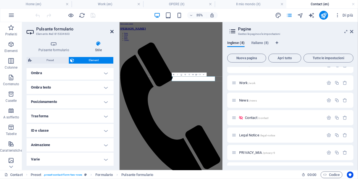
click at [112, 31] on icon at bounding box center [111, 31] width 3 height 4
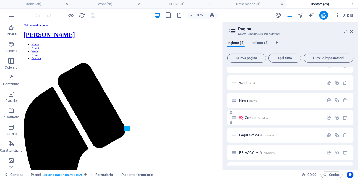
click at [241, 119] on icon at bounding box center [241, 117] width 5 height 5
click at [327, 117] on icon "button" at bounding box center [329, 117] width 5 height 5
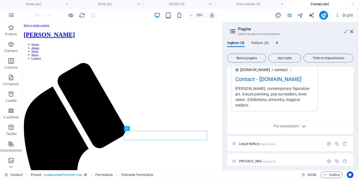
scroll to position [238, 0]
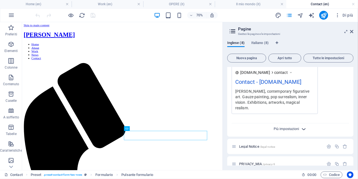
click at [296, 127] on span "Più impostazioni" at bounding box center [286, 129] width 25 height 4
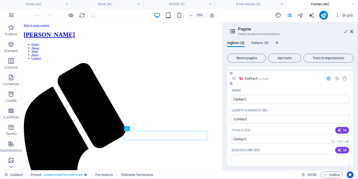
scroll to position [63, 0]
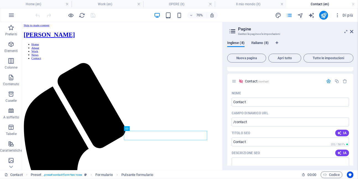
click at [265, 44] on span "Italiano (8)" at bounding box center [260, 44] width 17 height 8
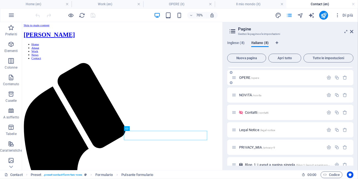
scroll to position [36, 0]
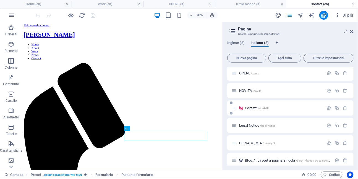
click at [249, 107] on span "Contatti /contatti" at bounding box center [257, 108] width 24 height 4
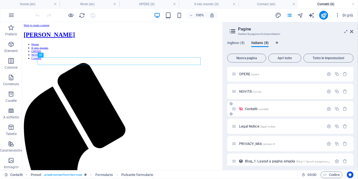
scroll to position [0, 0]
click at [238, 43] on span "Inglese (8)" at bounding box center [236, 44] width 17 height 8
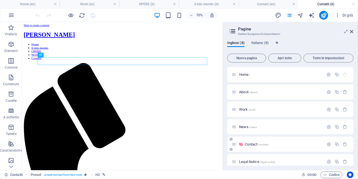
click at [255, 143] on span "Contact /contact" at bounding box center [257, 144] width 24 height 4
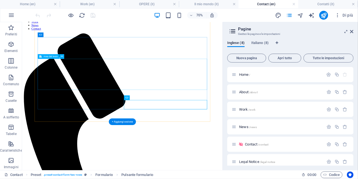
scroll to position [47, 0]
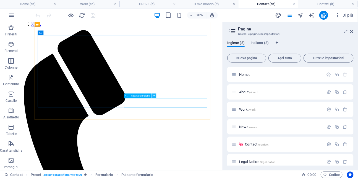
click at [154, 97] on icon at bounding box center [154, 96] width 2 height 4
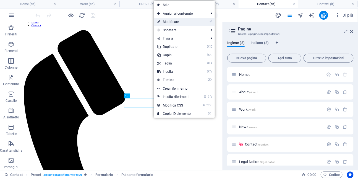
click at [171, 24] on link "⏎ Modificare" at bounding box center [174, 22] width 40 height 8
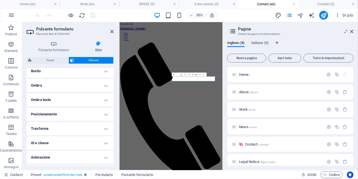
scroll to position [136, 0]
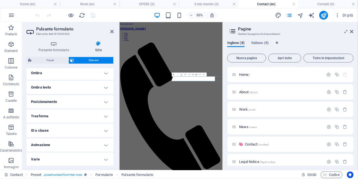
click at [76, 131] on h4 "ID e classe" at bounding box center [70, 130] width 87 height 13
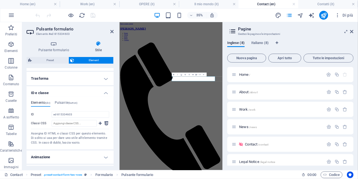
scroll to position [186, 0]
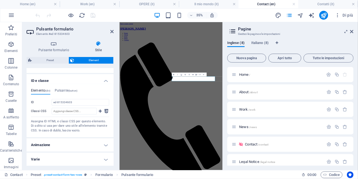
click at [98, 46] on icon at bounding box center [98, 44] width 30 height 6
click at [53, 46] on icon at bounding box center [54, 44] width 55 height 6
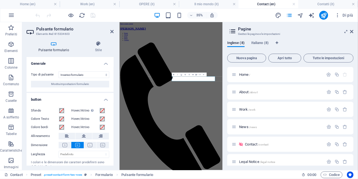
scroll to position [17, 0]
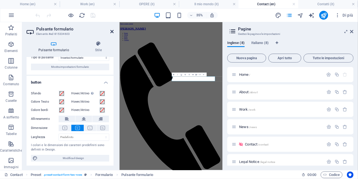
click at [112, 33] on icon at bounding box center [111, 31] width 3 height 4
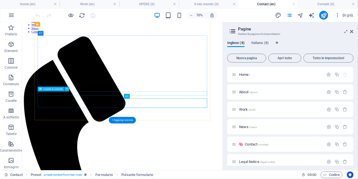
scroll to position [48, 0]
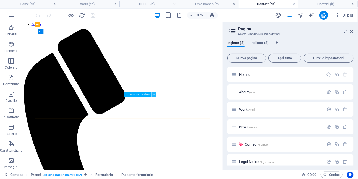
click at [154, 96] on icon at bounding box center [154, 95] width 2 height 4
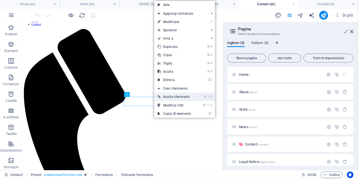
click at [169, 97] on link "⌘ ⇧ V Incolla riferimenti" at bounding box center [174, 97] width 40 height 8
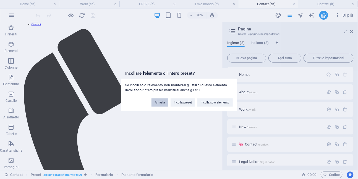
click at [164, 104] on button "Annulla" at bounding box center [160, 102] width 17 height 8
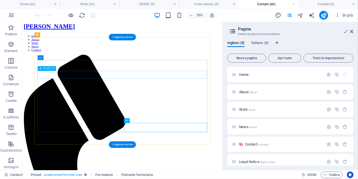
scroll to position [11, 0]
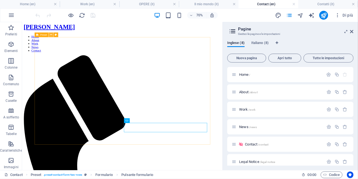
click at [52, 35] on button at bounding box center [51, 35] width 5 height 5
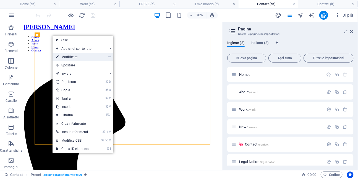
click at [61, 58] on link "⏎ Modificare" at bounding box center [73, 57] width 40 height 8
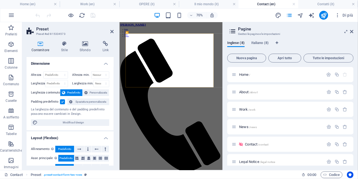
scroll to position [0, 0]
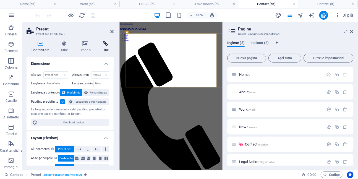
click at [105, 45] on icon at bounding box center [106, 44] width 16 height 6
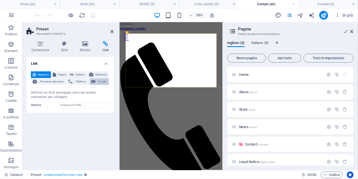
click at [99, 82] on span "E-mail" at bounding box center [102, 81] width 10 height 7
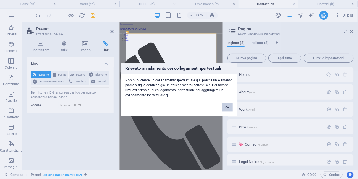
click at [229, 107] on button "Ok" at bounding box center [227, 107] width 11 height 8
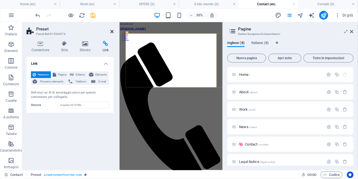
click at [111, 30] on icon at bounding box center [111, 31] width 3 height 4
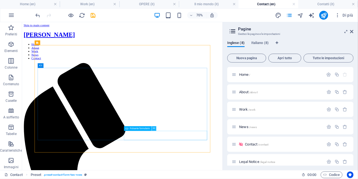
click at [155, 129] on button at bounding box center [154, 129] width 5 height 5
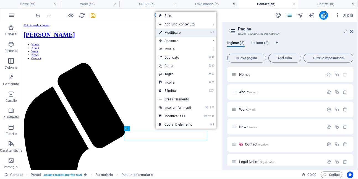
click at [171, 35] on link "⏎ Modificare" at bounding box center [176, 33] width 40 height 8
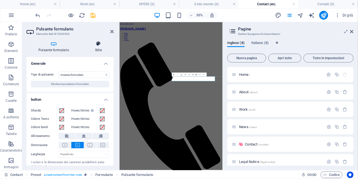
click at [97, 46] on icon at bounding box center [98, 44] width 30 height 6
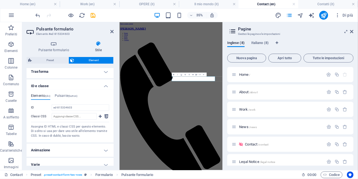
scroll to position [186, 0]
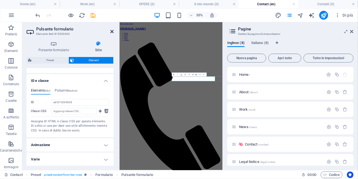
click at [113, 31] on icon at bounding box center [111, 31] width 3 height 4
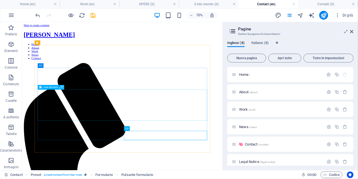
click at [62, 89] on icon at bounding box center [62, 87] width 2 height 4
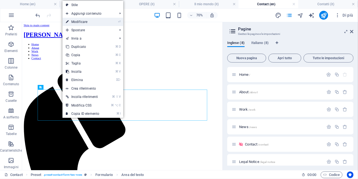
click at [85, 21] on link "⏎ Modificare" at bounding box center [83, 22] width 40 height 8
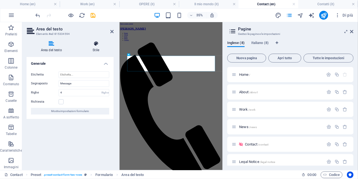
click at [95, 47] on h4 "Stile" at bounding box center [96, 47] width 35 height 12
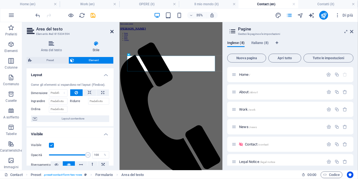
click at [111, 32] on icon at bounding box center [111, 31] width 3 height 4
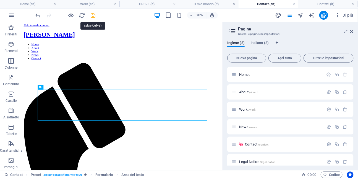
click at [92, 17] on icon "save" at bounding box center [93, 15] width 6 height 6
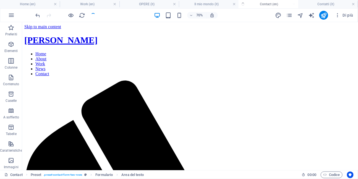
checkbox input "false"
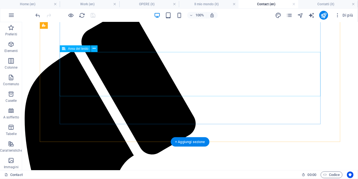
scroll to position [70, 0]
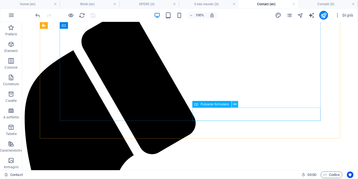
click at [236, 106] on icon at bounding box center [235, 105] width 3 height 6
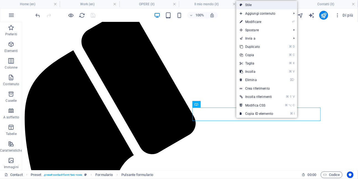
click at [247, 7] on link "Stile" at bounding box center [267, 5] width 61 height 8
select select "px"
select select "rem"
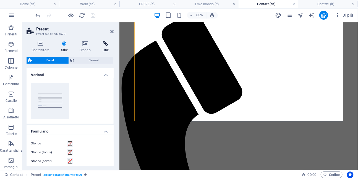
click at [107, 44] on icon at bounding box center [106, 44] width 16 height 6
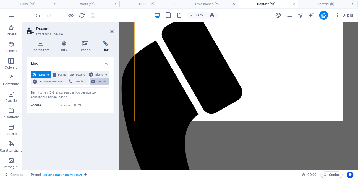
click at [104, 82] on span "E-mail" at bounding box center [102, 81] width 10 height 7
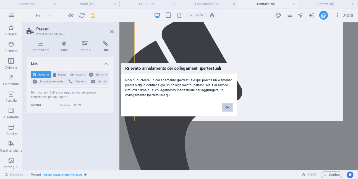
click at [227, 109] on button "Ok" at bounding box center [227, 107] width 11 height 8
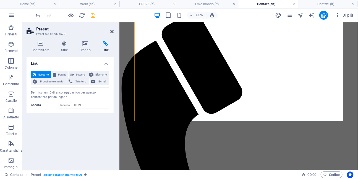
click at [110, 32] on icon at bounding box center [111, 31] width 3 height 4
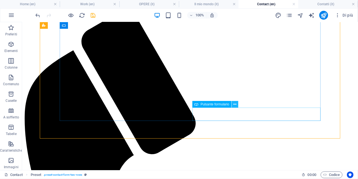
click at [235, 106] on icon at bounding box center [235, 105] width 3 height 6
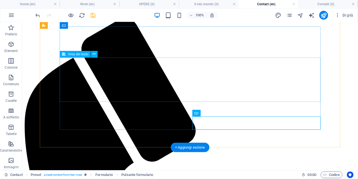
scroll to position [60, 0]
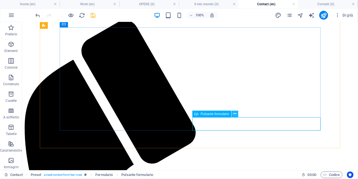
click at [236, 115] on icon at bounding box center [235, 114] width 3 height 6
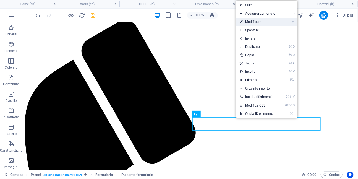
click at [251, 24] on link "⏎ Modificare" at bounding box center [257, 22] width 40 height 8
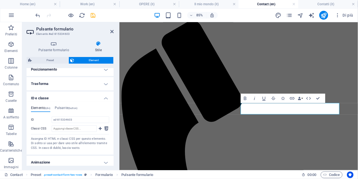
scroll to position [174, 0]
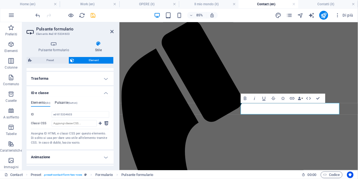
click at [66, 102] on h4 "Pulsante (button)" at bounding box center [66, 104] width 23 height 6
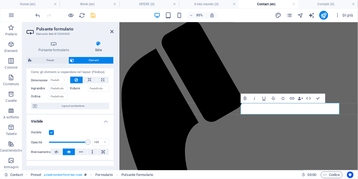
scroll to position [0, 0]
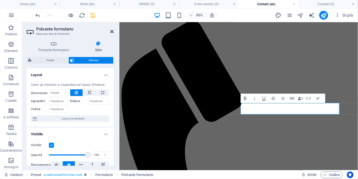
click at [112, 33] on icon at bounding box center [111, 31] width 3 height 4
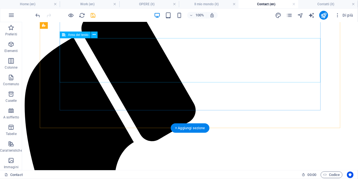
scroll to position [83, 0]
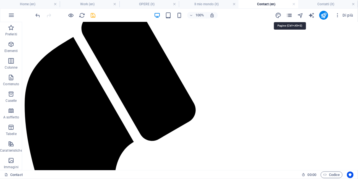
click at [290, 16] on icon "pages" at bounding box center [290, 15] width 6 height 6
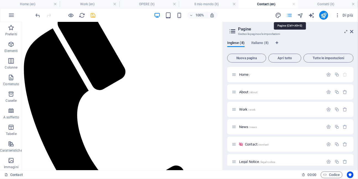
scroll to position [48, 0]
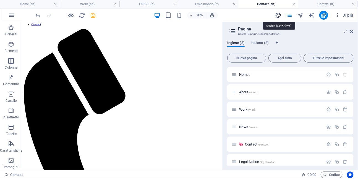
click at [280, 16] on icon "design" at bounding box center [279, 15] width 6 height 6
select select "px"
select select "400"
select select "px"
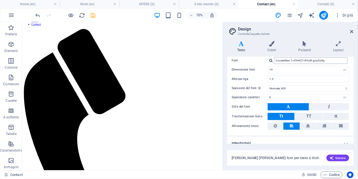
scroll to position [39, 0]
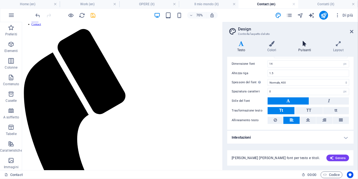
click at [304, 47] on icon at bounding box center [305, 44] width 33 height 6
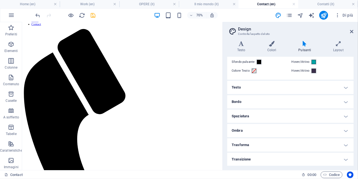
scroll to position [0, 0]
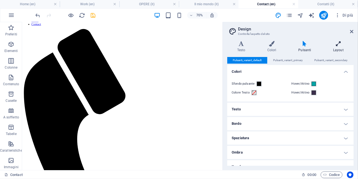
click at [340, 45] on icon at bounding box center [339, 44] width 30 height 6
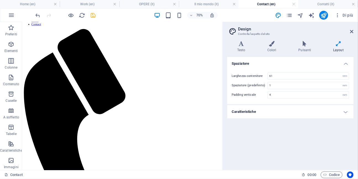
click at [292, 110] on h4 "Caratteristiche" at bounding box center [291, 111] width 127 height 13
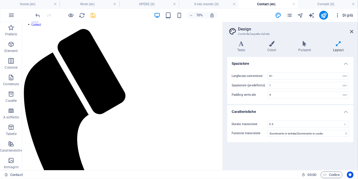
click at [339, 17] on icon "button" at bounding box center [338, 15] width 6 height 6
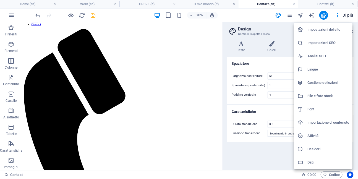
click at [329, 31] on h6 "Impostazioni del sito" at bounding box center [329, 29] width 42 height 7
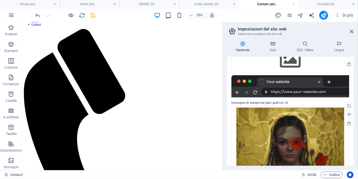
scroll to position [76, 0]
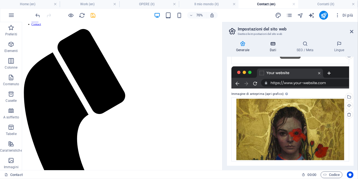
click at [275, 45] on icon at bounding box center [273, 44] width 25 height 6
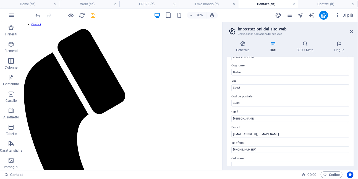
scroll to position [41, 0]
click at [349, 16] on span "Di più" at bounding box center [344, 15] width 19 height 6
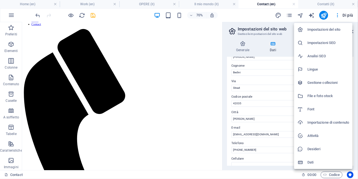
click at [311, 135] on h6 "Attività" at bounding box center [329, 136] width 42 height 7
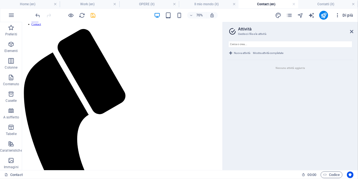
click at [343, 14] on span "Di più" at bounding box center [344, 15] width 19 height 6
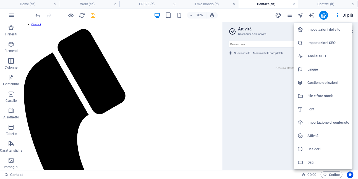
click at [310, 163] on h6 "Dati" at bounding box center [329, 162] width 42 height 7
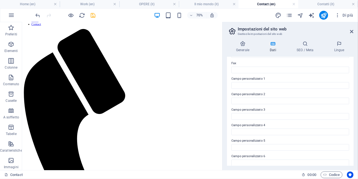
scroll to position [157, 0]
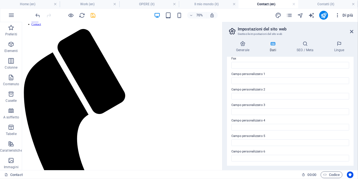
click at [343, 16] on span "Di più" at bounding box center [344, 15] width 19 height 6
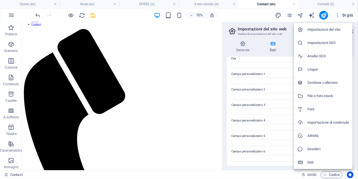
click at [244, 16] on div at bounding box center [179, 89] width 358 height 179
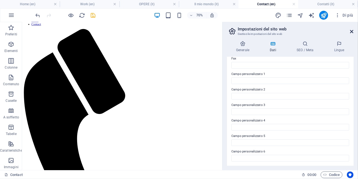
click at [353, 32] on icon at bounding box center [352, 31] width 3 height 4
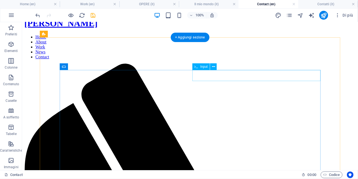
scroll to position [17, 0]
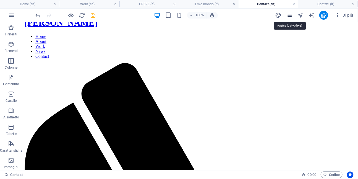
click at [290, 16] on icon "pages" at bounding box center [290, 15] width 6 height 6
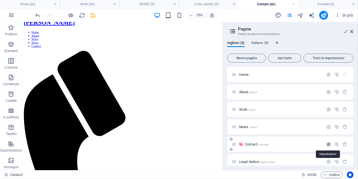
click at [328, 145] on icon "button" at bounding box center [329, 144] width 5 height 5
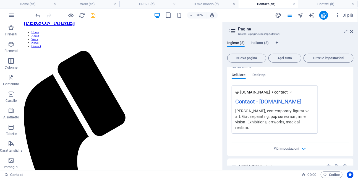
scroll to position [219, 0]
click at [296, 146] on span "Più impostazioni" at bounding box center [286, 148] width 25 height 4
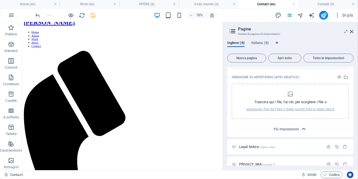
scroll to position [321, 0]
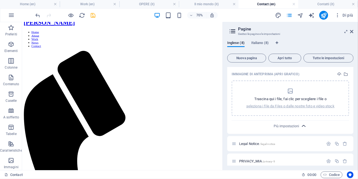
click at [302, 123] on icon "button" at bounding box center [304, 126] width 6 height 6
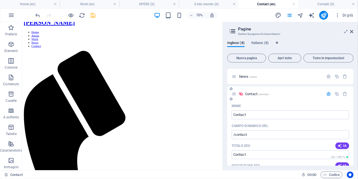
scroll to position [48, 0]
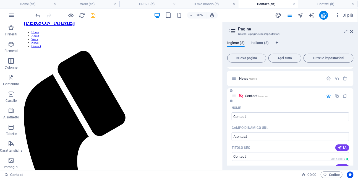
click at [234, 97] on icon at bounding box center [234, 96] width 5 height 5
click at [241, 95] on icon at bounding box center [241, 96] width 5 height 5
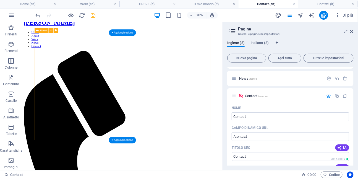
scroll to position [0, 0]
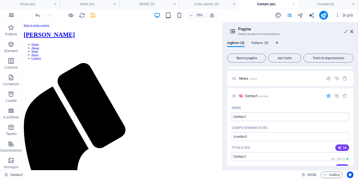
click at [13, 15] on icon "button" at bounding box center [11, 15] width 7 height 7
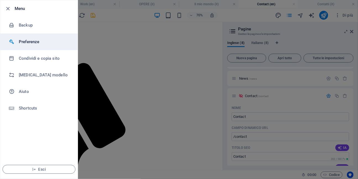
click at [26, 44] on h6 "Preferenze" at bounding box center [44, 41] width 51 height 7
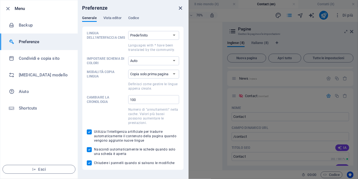
click at [180, 6] on icon "close" at bounding box center [181, 8] width 6 height 6
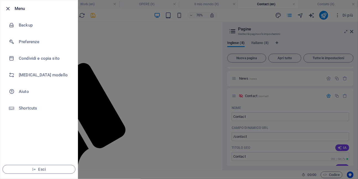
click at [9, 7] on icon "button" at bounding box center [8, 9] width 6 height 6
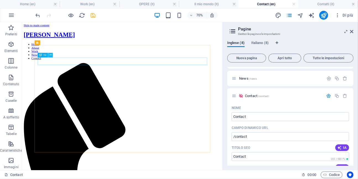
click at [51, 55] on icon at bounding box center [51, 55] width 2 height 4
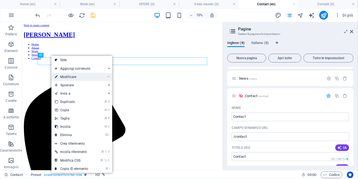
click at [66, 78] on link "⏎ Modificare" at bounding box center [71, 77] width 40 height 8
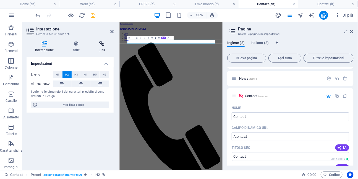
click at [101, 46] on icon at bounding box center [102, 44] width 23 height 6
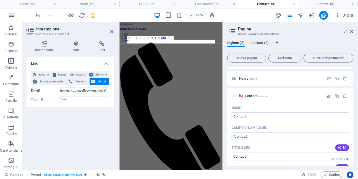
click at [81, 134] on div "Link Nessuno Pagina Esterno Elemento Prossimo elemento Telefono E-mail Pagina H…" at bounding box center [70, 111] width 87 height 109
click at [112, 32] on icon at bounding box center [111, 31] width 3 height 4
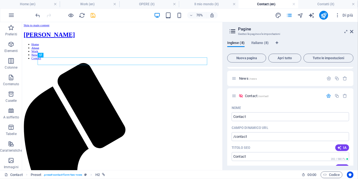
click at [355, 31] on aside "Pagine Gestsci le pagine e le impostazioni Inglese (8) Italiano (8) Nuova pagin…" at bounding box center [291, 96] width 136 height 148
click at [352, 32] on icon at bounding box center [352, 31] width 3 height 4
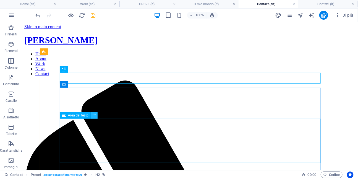
click at [95, 116] on icon at bounding box center [94, 115] width 3 height 6
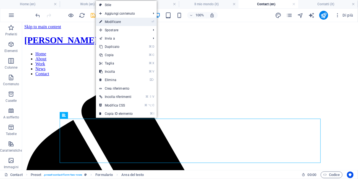
click at [114, 24] on link "⏎ Modificare" at bounding box center [116, 22] width 40 height 8
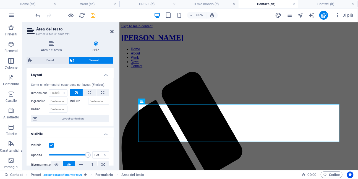
click at [111, 32] on icon at bounding box center [111, 31] width 3 height 4
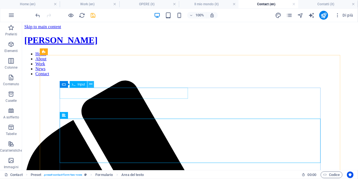
click at [90, 85] on icon at bounding box center [90, 84] width 3 height 6
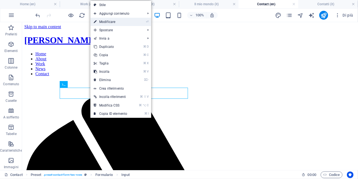
click at [110, 24] on link "⏎ Modificare" at bounding box center [111, 22] width 40 height 8
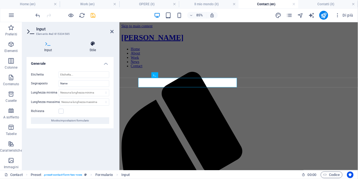
click at [92, 46] on icon at bounding box center [93, 44] width 42 height 6
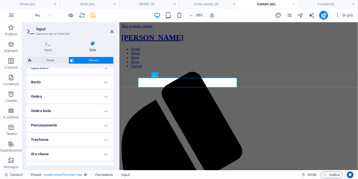
scroll to position [114, 0]
click at [111, 32] on icon at bounding box center [111, 31] width 3 height 4
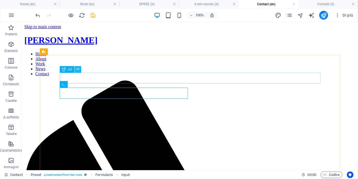
click at [78, 71] on icon at bounding box center [78, 69] width 3 height 6
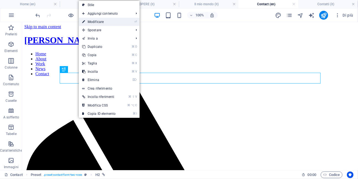
click at [94, 23] on link "⏎ Modificare" at bounding box center [99, 22] width 40 height 8
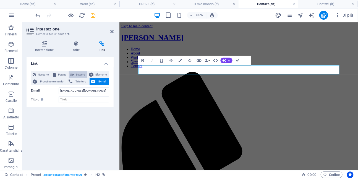
click at [77, 75] on span "Esterno" at bounding box center [81, 74] width 10 height 7
select select "blank"
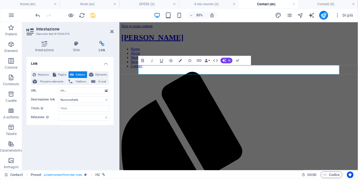
click at [102, 45] on icon at bounding box center [102, 44] width 23 height 6
click at [103, 82] on span "E-mail" at bounding box center [102, 81] width 10 height 7
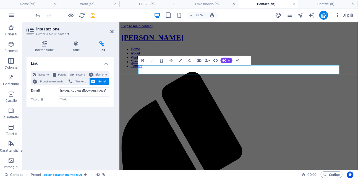
click at [114, 32] on aside "Intestazione Elemento #ed-815334576 Intestazione Stile Link Impostazioni Livell…" at bounding box center [70, 96] width 97 height 148
click at [110, 31] on h2 "Intestazione" at bounding box center [75, 29] width 78 height 5
click at [112, 32] on icon at bounding box center [111, 31] width 3 height 4
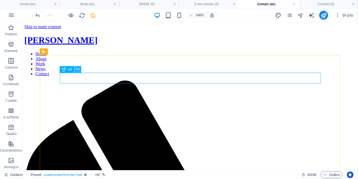
click at [79, 71] on icon at bounding box center [78, 69] width 3 height 6
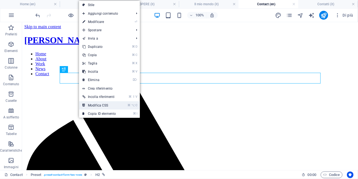
click at [93, 102] on link "⌘ ⌥ C Modifica CSS" at bounding box center [99, 105] width 40 height 8
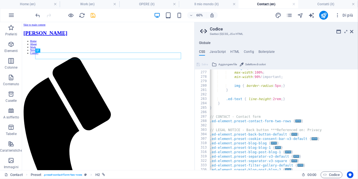
scroll to position [0, 0]
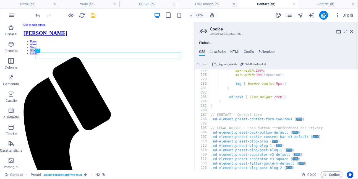
click at [300, 120] on span "..." at bounding box center [300, 119] width 6 height 3
type textarea ".ed-element.preset-contact-form-two-rows {"
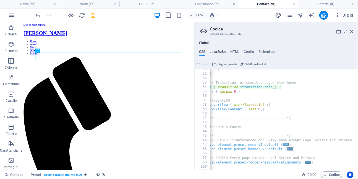
click at [220, 53] on h4 "JavaScript" at bounding box center [218, 53] width 16 height 6
type textarea "/* JS for preset "Menu V2" */"
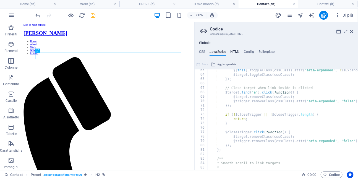
click at [235, 52] on h4 "HTML" at bounding box center [235, 53] width 9 height 6
type textarea "<a href="#main-content" class="wv-link-content button">Skip to main content</a>"
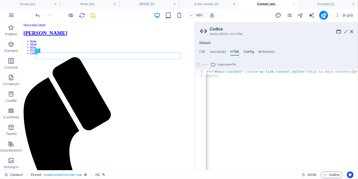
click at [251, 52] on h4 "Config" at bounding box center [249, 53] width 10 height 6
type textarea "$color-background: #ffffff;"
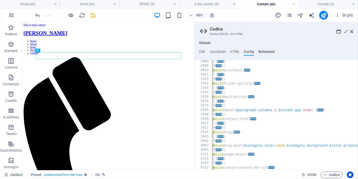
click at [267, 54] on h4 "Boilerplate" at bounding box center [267, 53] width 16 height 6
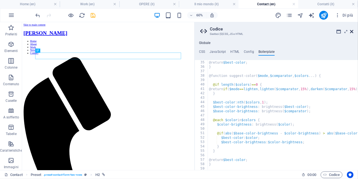
click at [352, 32] on icon at bounding box center [352, 31] width 3 height 4
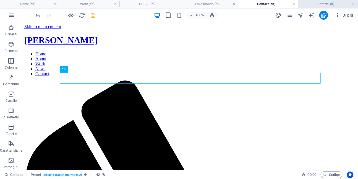
click at [316, 6] on h4 "Contatti (it)" at bounding box center [329, 4] width 60 height 6
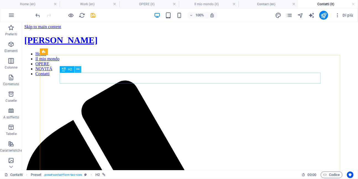
click at [78, 69] on icon at bounding box center [78, 69] width 3 height 6
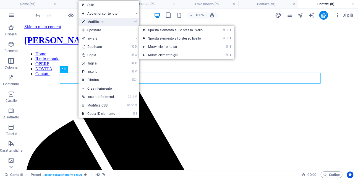
click at [100, 25] on link "⏎ Modificare" at bounding box center [99, 22] width 40 height 8
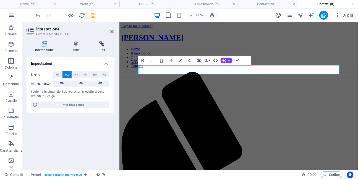
click at [102, 44] on icon at bounding box center [102, 44] width 23 height 6
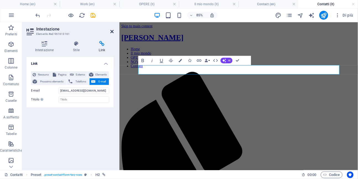
click at [112, 31] on icon at bounding box center [111, 31] width 3 height 4
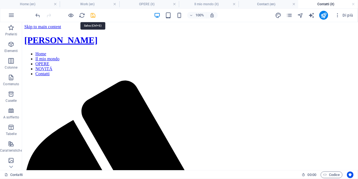
click at [92, 16] on icon "save" at bounding box center [93, 15] width 6 height 6
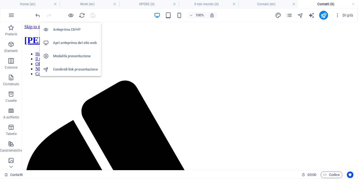
click at [69, 46] on h6 "Apri anteprima del sito web" at bounding box center [75, 43] width 45 height 7
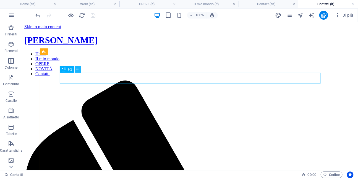
click at [77, 69] on icon at bounding box center [78, 69] width 3 height 6
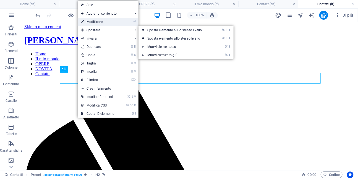
click at [98, 22] on link "⏎ Modificare" at bounding box center [98, 22] width 40 height 8
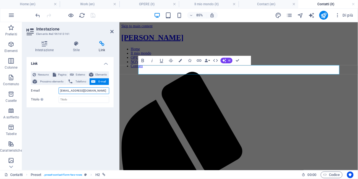
click at [86, 92] on input "[EMAIL_ADDRESS][DOMAIN_NAME]" at bounding box center [84, 90] width 51 height 7
type input "[EMAIL_ADDRESS][DOMAIN_NAME]"
click at [111, 32] on icon at bounding box center [111, 31] width 3 height 4
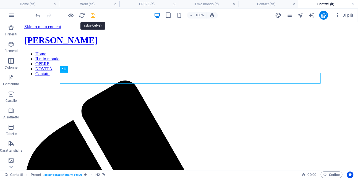
click at [95, 15] on icon "save" at bounding box center [93, 15] width 6 height 6
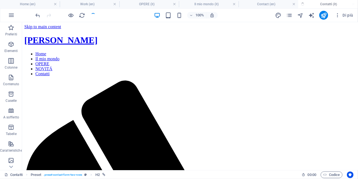
checkbox input "false"
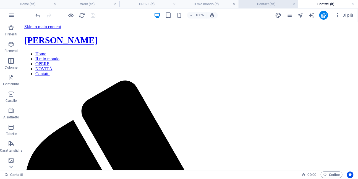
click at [268, 5] on h4 "Contact (en)" at bounding box center [269, 4] width 60 height 6
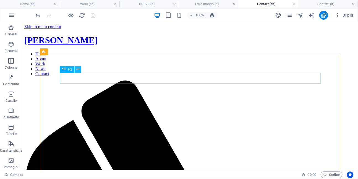
click at [79, 69] on icon at bounding box center [78, 69] width 3 height 6
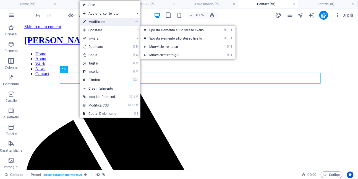
click at [102, 25] on link "⏎ Modificare" at bounding box center [100, 22] width 40 height 8
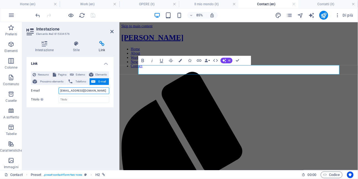
click at [90, 89] on input "[EMAIL_ADDRESS][DOMAIN_NAME]" at bounding box center [84, 90] width 51 height 7
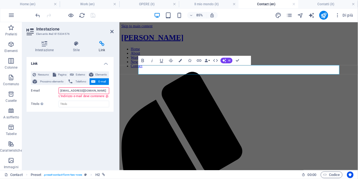
type input "[EMAIL_ADDRESS][DOMAIN_NAME]"
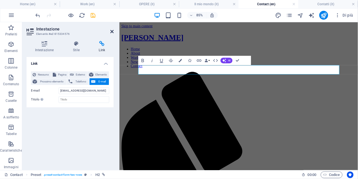
click at [112, 33] on icon at bounding box center [111, 31] width 3 height 4
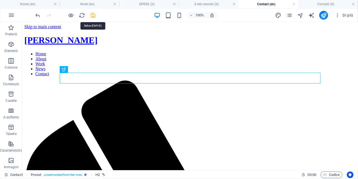
click at [93, 17] on icon "save" at bounding box center [93, 15] width 6 height 6
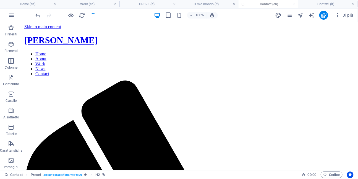
checkbox input "false"
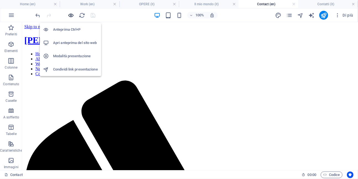
click at [71, 17] on icon "button" at bounding box center [71, 15] width 6 height 6
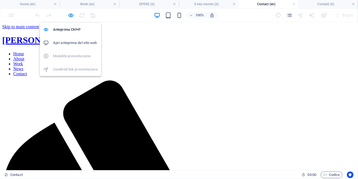
click at [63, 45] on h6 "Apri anteprima del sito web" at bounding box center [75, 43] width 45 height 7
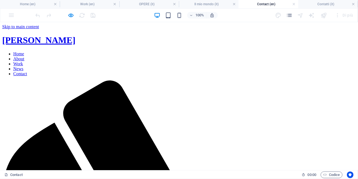
type input "[PERSON_NAME]"
type input "[EMAIL_ADDRESS][DOMAIN_NAME]"
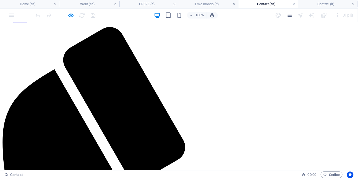
scroll to position [57, 0]
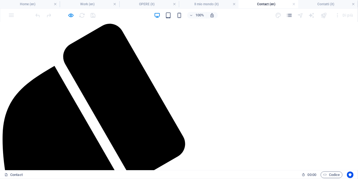
checkbox input "true"
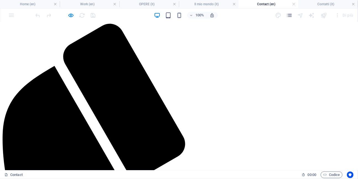
type input "P2X36D"
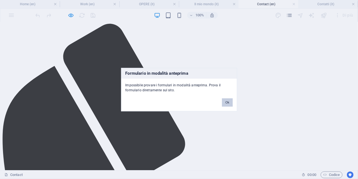
click at [224, 102] on button "Ok" at bounding box center [227, 102] width 11 height 8
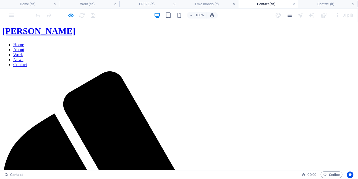
scroll to position [0, 0]
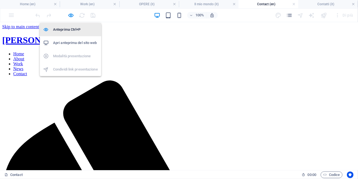
click at [69, 29] on h6 "Anteprima Ctrl+P" at bounding box center [75, 29] width 45 height 7
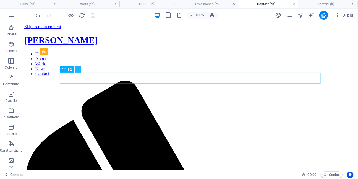
click at [79, 70] on button at bounding box center [78, 69] width 7 height 7
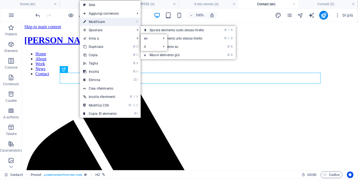
click at [101, 24] on link "⏎ Modificare" at bounding box center [100, 22] width 40 height 8
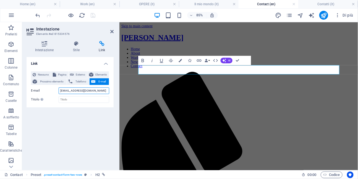
click at [95, 92] on input "[EMAIL_ADDRESS][DOMAIN_NAME]" at bounding box center [84, 90] width 51 height 7
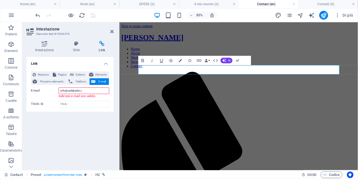
type input "[EMAIL_ADDRESS][DOMAIN_NAME]"
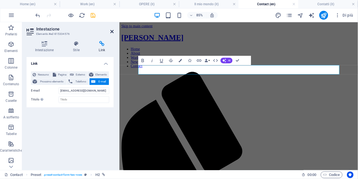
click at [112, 31] on icon at bounding box center [111, 31] width 3 height 4
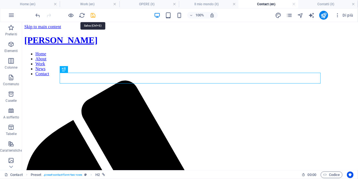
click at [92, 16] on icon "save" at bounding box center [93, 15] width 6 height 6
checkbox input "true"
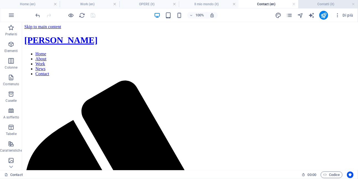
click at [323, 7] on li "Contatti (it)" at bounding box center [329, 4] width 60 height 8
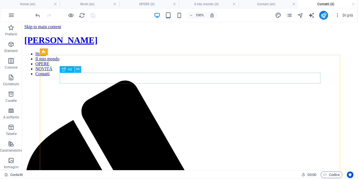
click at [77, 70] on icon at bounding box center [78, 69] width 3 height 6
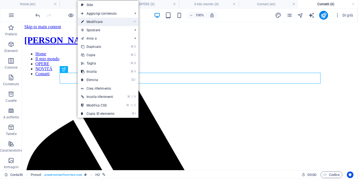
click at [104, 19] on link "⏎ Modificare" at bounding box center [98, 22] width 40 height 8
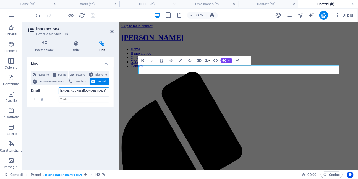
click at [86, 90] on input "[EMAIL_ADDRESS][DOMAIN_NAME]" at bounding box center [84, 90] width 51 height 7
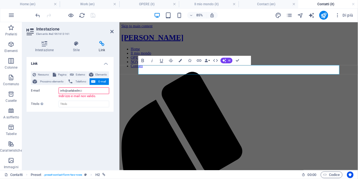
type input "[EMAIL_ADDRESS][DOMAIN_NAME]"
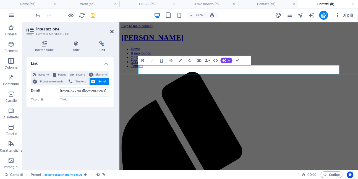
click at [113, 31] on icon at bounding box center [111, 31] width 3 height 4
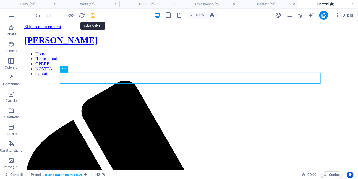
click at [94, 16] on icon "save" at bounding box center [93, 15] width 6 height 6
checkbox input "false"
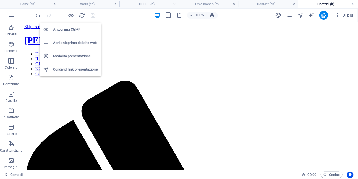
click at [67, 44] on h6 "Apri anteprima del sito web" at bounding box center [75, 43] width 45 height 7
click at [73, 16] on icon "button" at bounding box center [71, 15] width 6 height 6
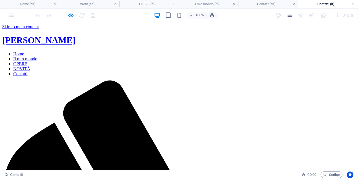
click at [24, 51] on link "Home" at bounding box center [18, 53] width 11 height 5
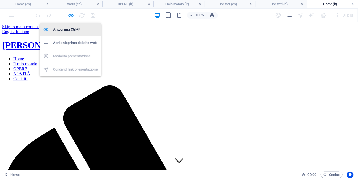
click at [66, 31] on h6 "Anteprima Ctrl+P" at bounding box center [75, 29] width 45 height 7
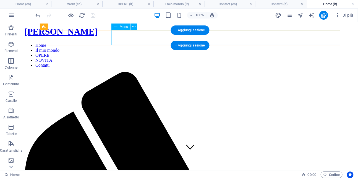
scroll to position [11, 0]
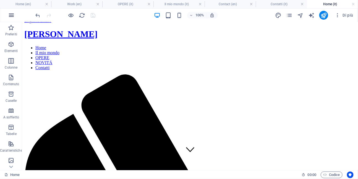
click at [13, 16] on icon "button" at bounding box center [11, 15] width 7 height 7
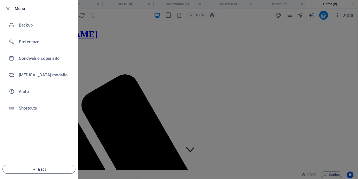
click at [44, 168] on span "Esci" at bounding box center [39, 169] width 64 height 4
